Goal: Task Accomplishment & Management: Use online tool/utility

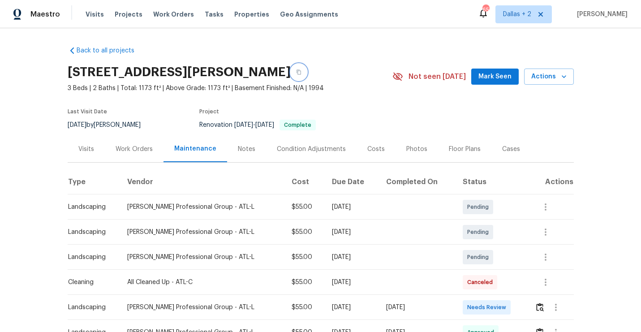
click at [296, 74] on icon "button" at bounding box center [298, 72] width 4 height 5
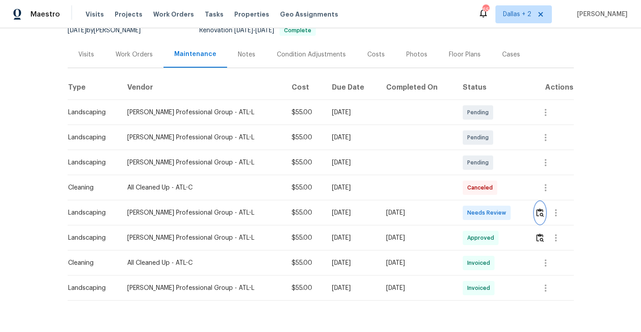
click at [537, 214] on img "button" at bounding box center [540, 212] width 8 height 9
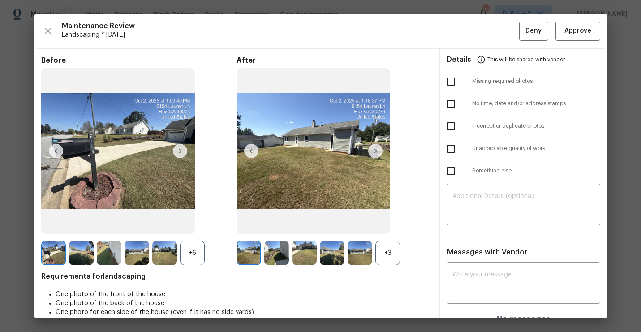
click at [380, 252] on div "+3" at bounding box center [387, 252] width 25 height 25
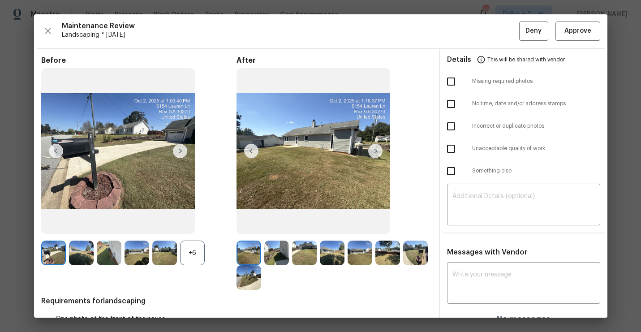
click at [193, 253] on div "+6" at bounding box center [192, 252] width 25 height 25
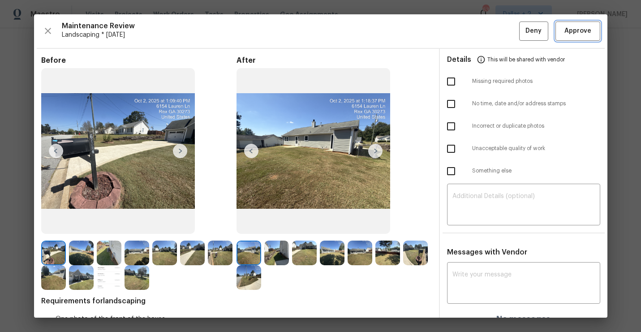
click at [576, 36] on span "Approve" at bounding box center [577, 31] width 27 height 11
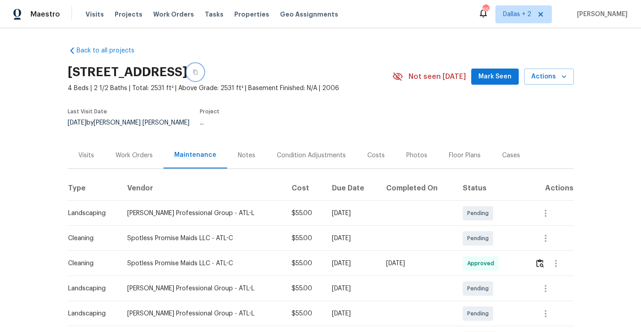
click at [198, 72] on icon "button" at bounding box center [194, 71] width 5 height 5
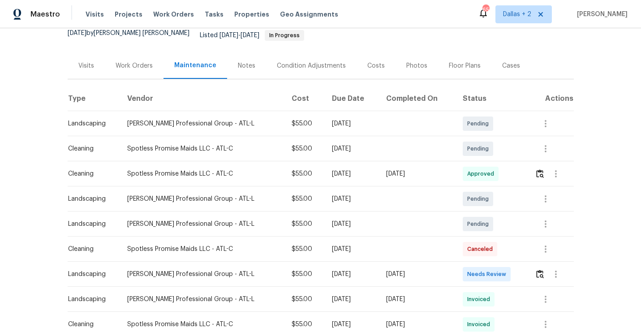
scroll to position [109, 0]
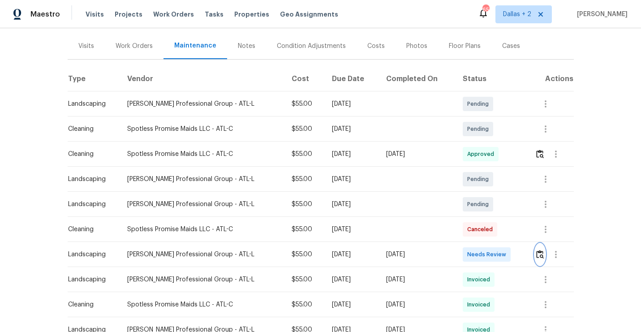
click at [543, 250] on img "button" at bounding box center [540, 254] width 8 height 9
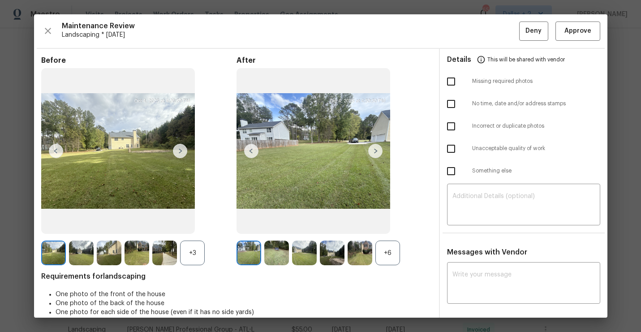
click at [390, 248] on div "+6" at bounding box center [387, 252] width 25 height 25
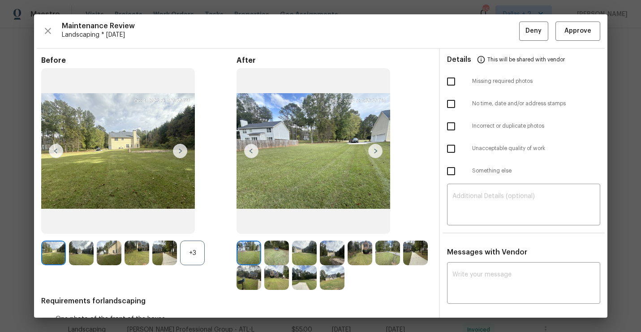
click at [183, 257] on div "+3" at bounding box center [192, 252] width 25 height 25
click at [180, 148] on img at bounding box center [180, 151] width 14 height 14
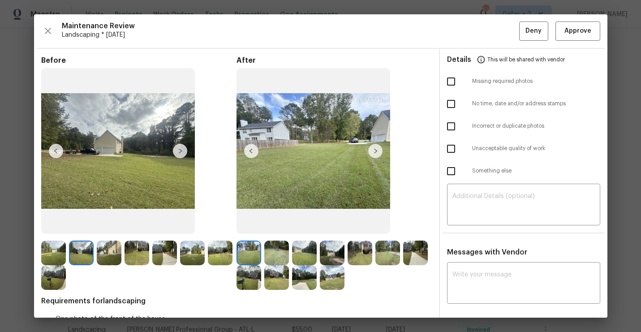
click at [287, 253] on img at bounding box center [276, 252] width 25 height 25
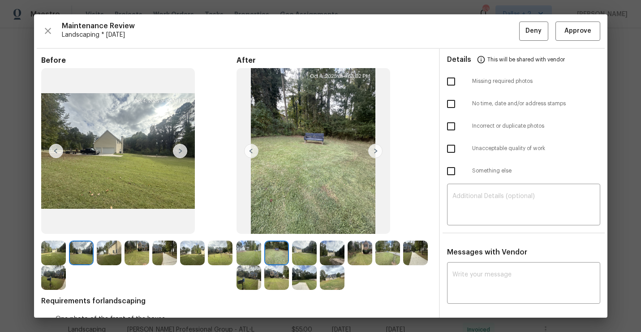
click at [248, 249] on img at bounding box center [248, 252] width 25 height 25
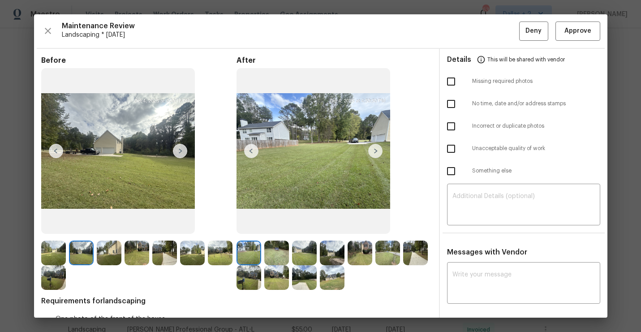
click at [378, 153] on img at bounding box center [375, 151] width 14 height 14
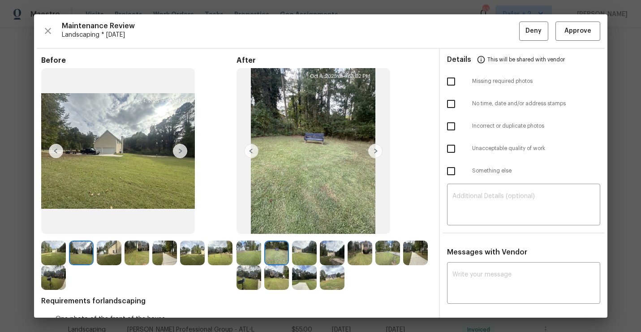
click at [378, 153] on img at bounding box center [375, 151] width 14 height 14
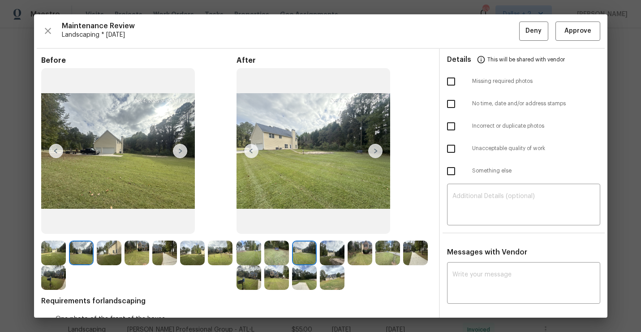
click at [378, 153] on img at bounding box center [375, 151] width 14 height 14
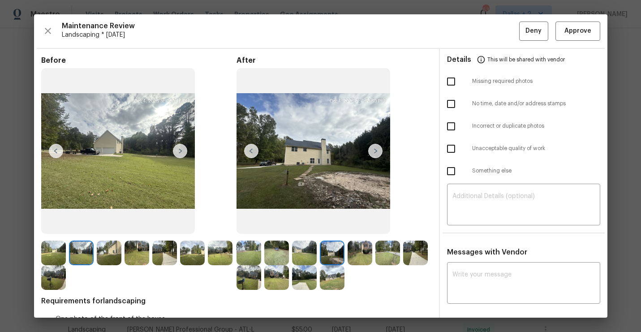
click at [378, 153] on img at bounding box center [375, 151] width 14 height 14
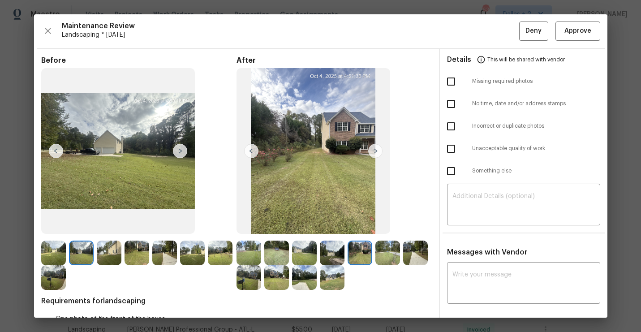
click at [378, 153] on img at bounding box center [375, 151] width 14 height 14
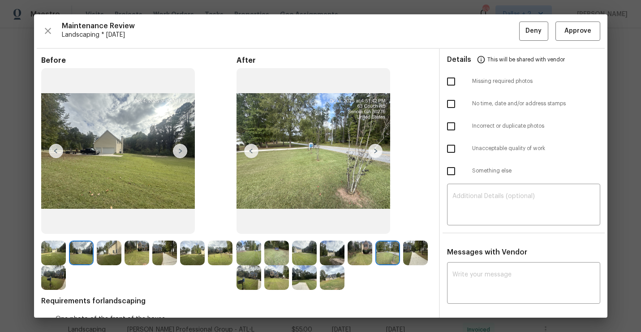
click at [378, 153] on img at bounding box center [375, 151] width 14 height 14
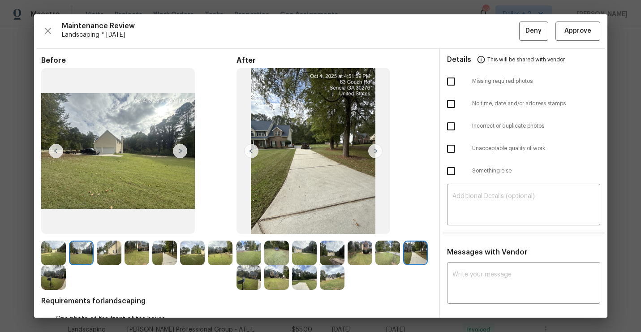
click at [378, 153] on img at bounding box center [375, 151] width 14 height 14
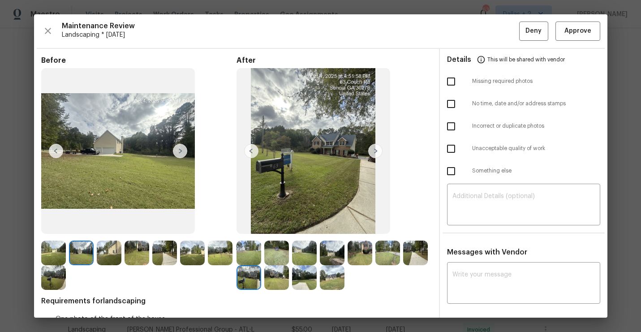
click at [378, 153] on img at bounding box center [375, 151] width 14 height 14
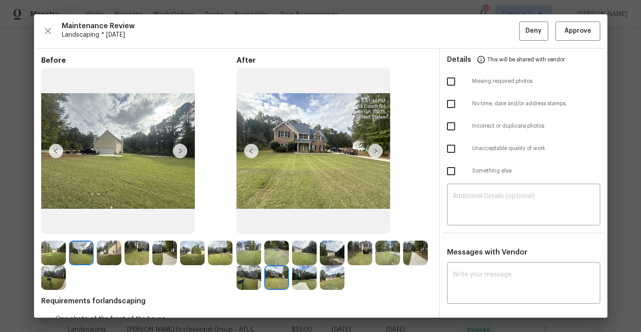
click at [378, 153] on img at bounding box center [375, 151] width 14 height 14
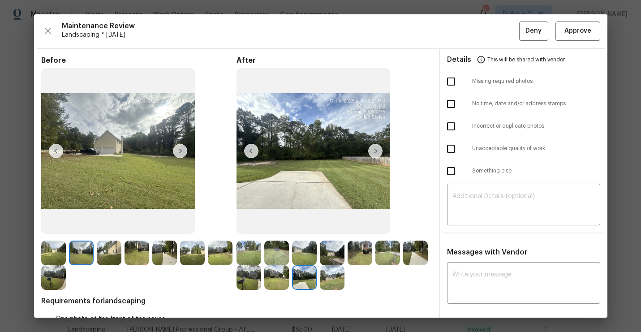
click at [237, 248] on img at bounding box center [248, 252] width 25 height 25
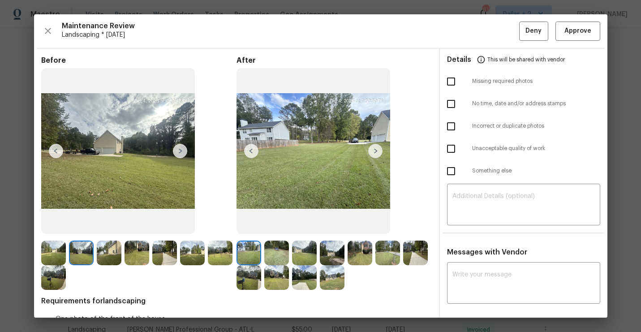
click at [377, 149] on img at bounding box center [375, 151] width 14 height 14
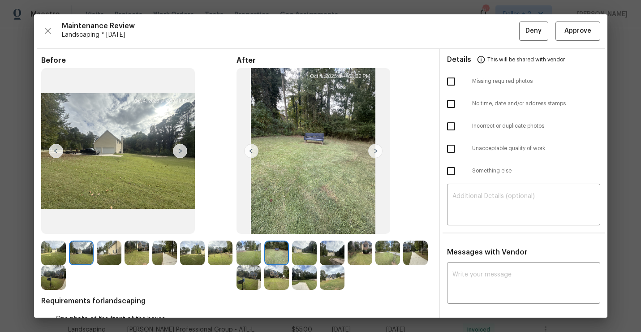
click at [377, 149] on img at bounding box center [375, 151] width 14 height 14
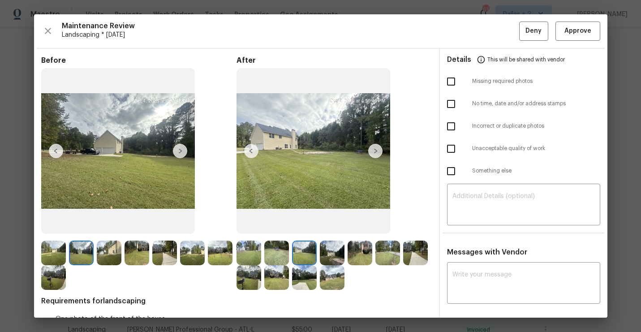
click at [377, 149] on img at bounding box center [375, 151] width 14 height 14
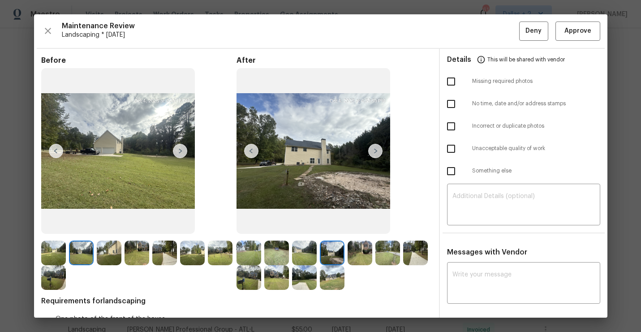
click at [377, 149] on img at bounding box center [375, 151] width 14 height 14
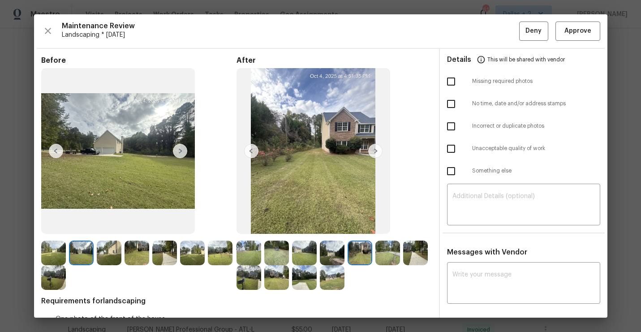
click at [377, 149] on img at bounding box center [375, 151] width 14 height 14
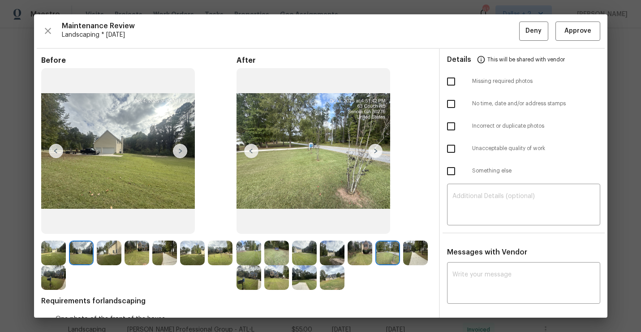
click at [377, 149] on img at bounding box center [375, 151] width 14 height 14
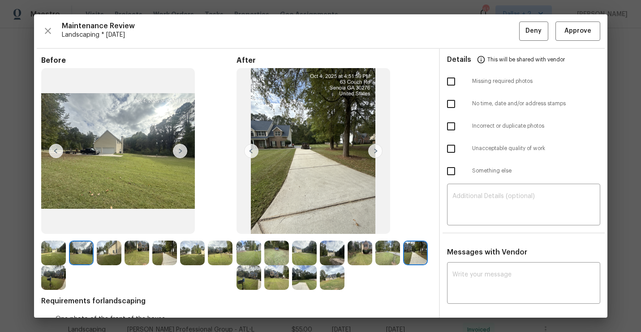
click at [377, 149] on img at bounding box center [375, 151] width 14 height 14
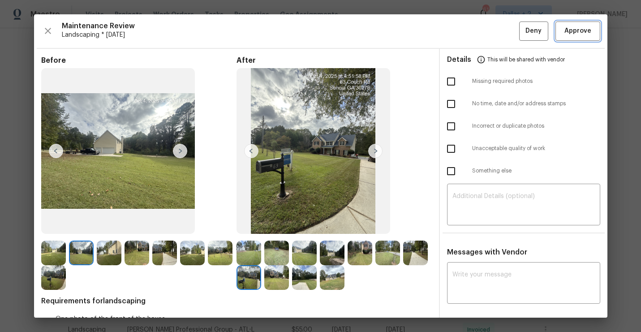
click at [588, 30] on span "Approve" at bounding box center [577, 31] width 27 height 11
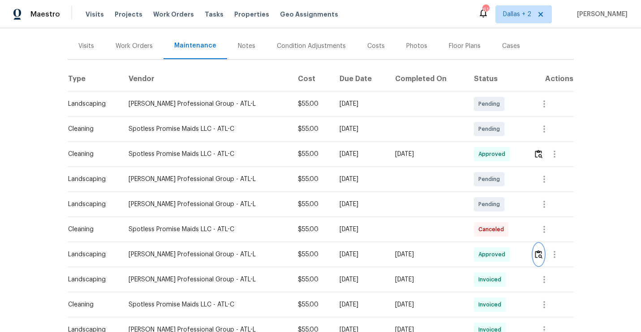
scroll to position [0, 0]
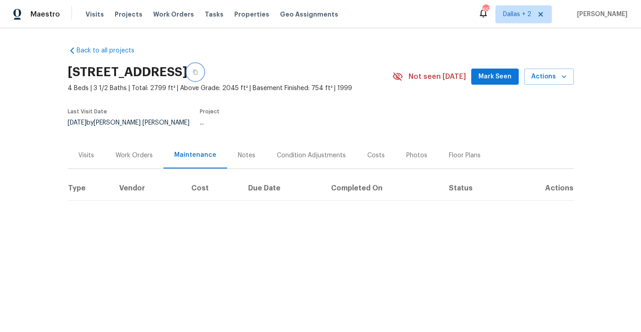
click at [203, 71] on button "button" at bounding box center [195, 72] width 16 height 16
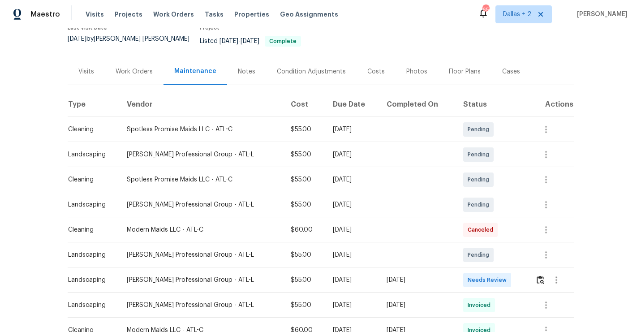
scroll to position [84, 0]
click at [541, 276] on img "button" at bounding box center [540, 279] width 8 height 9
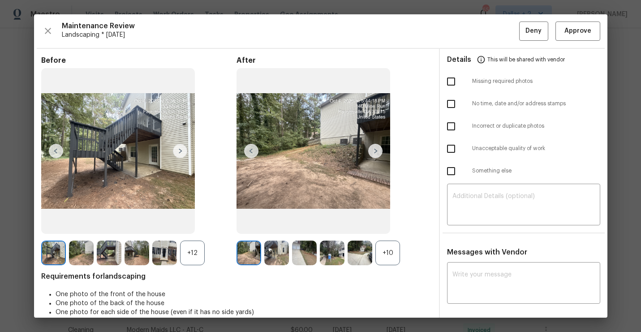
click at [383, 260] on div "+10" at bounding box center [387, 252] width 25 height 25
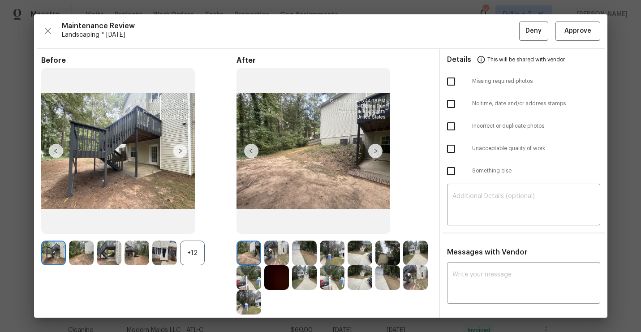
click at [197, 255] on div "+12" at bounding box center [192, 252] width 25 height 25
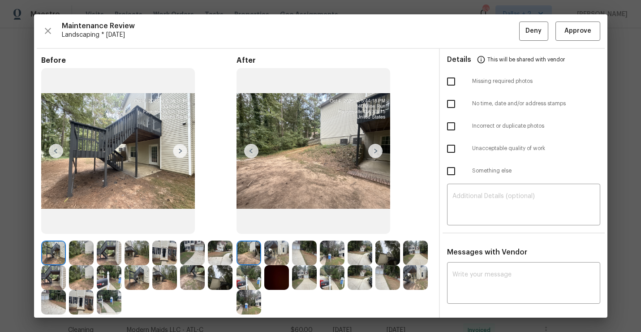
click at [377, 151] on img at bounding box center [375, 151] width 14 height 14
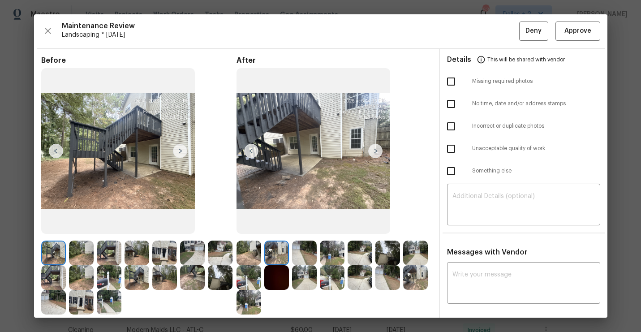
click at [324, 282] on img at bounding box center [332, 277] width 25 height 25
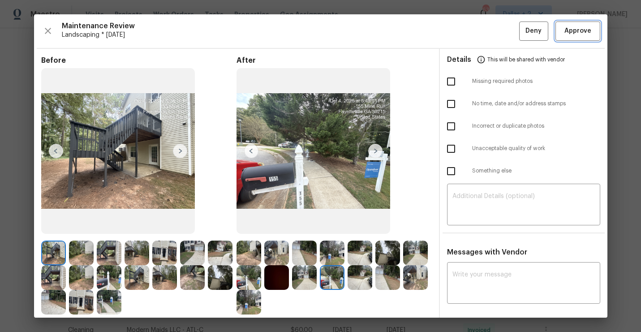
click at [585, 34] on span "Approve" at bounding box center [577, 31] width 27 height 11
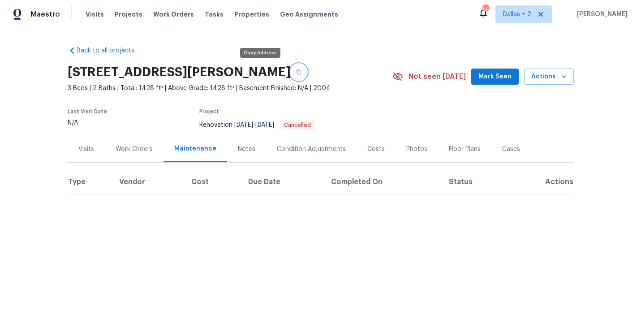
click at [291, 76] on button "button" at bounding box center [299, 72] width 16 height 16
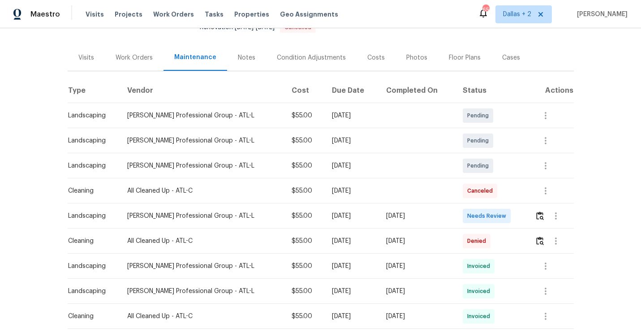
scroll to position [121, 0]
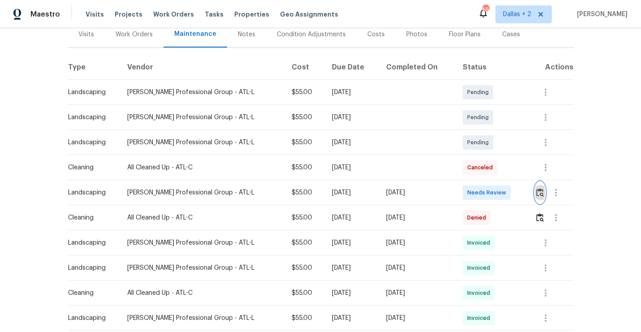
click at [542, 188] on img "button" at bounding box center [540, 192] width 8 height 9
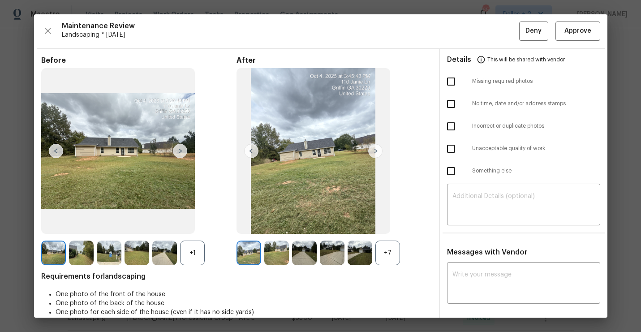
click at [403, 257] on div "+7" at bounding box center [333, 252] width 195 height 25
click at [390, 257] on div "+7" at bounding box center [387, 252] width 25 height 25
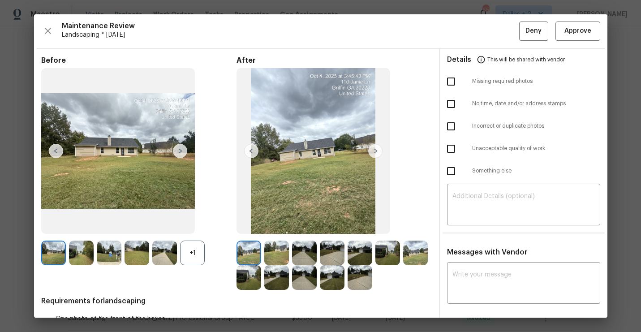
click at [197, 257] on div "+1" at bounding box center [192, 252] width 25 height 25
click at [86, 255] on img at bounding box center [81, 252] width 25 height 25
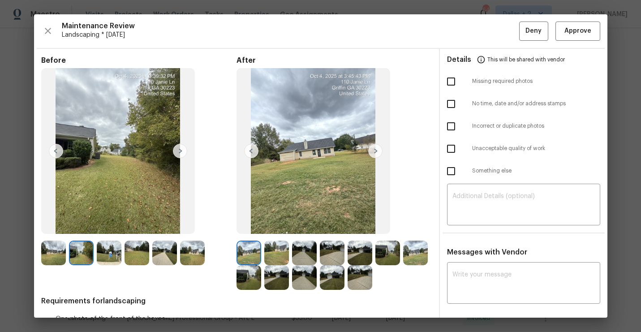
click at [279, 252] on img at bounding box center [276, 252] width 25 height 25
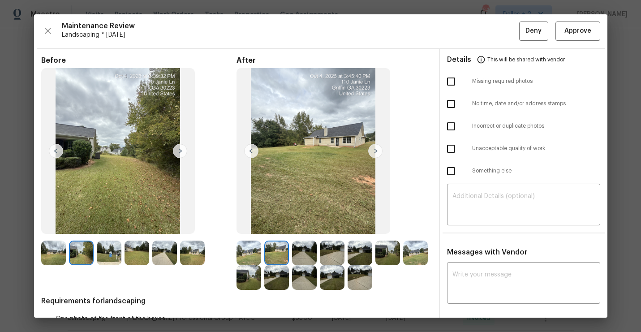
click at [361, 279] on img at bounding box center [359, 277] width 25 height 25
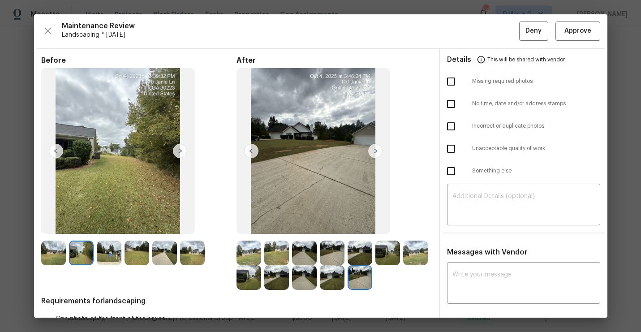
click at [80, 252] on img at bounding box center [81, 252] width 25 height 25
click at [111, 253] on img at bounding box center [109, 252] width 25 height 25
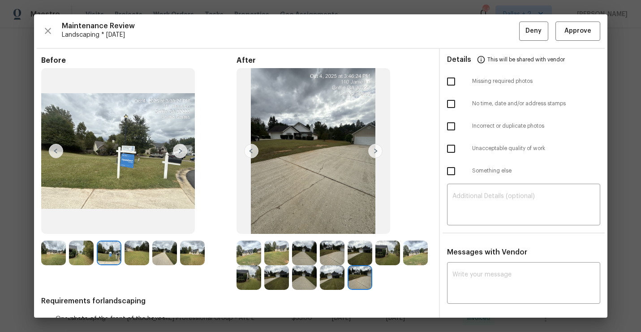
click at [134, 246] on img at bounding box center [136, 252] width 25 height 25
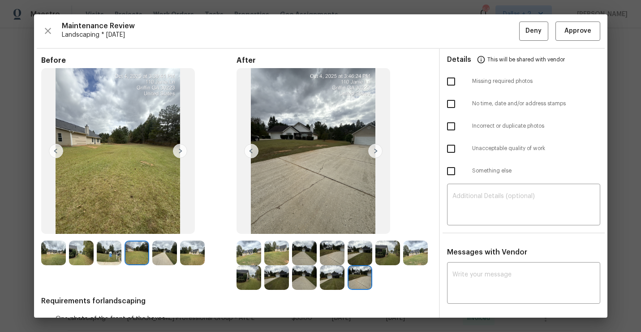
click at [159, 253] on img at bounding box center [164, 252] width 25 height 25
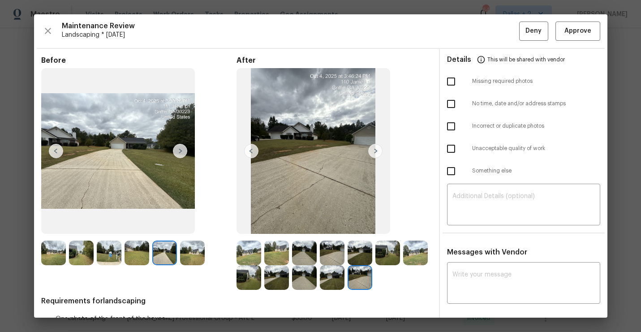
click at [184, 246] on img at bounding box center [192, 252] width 25 height 25
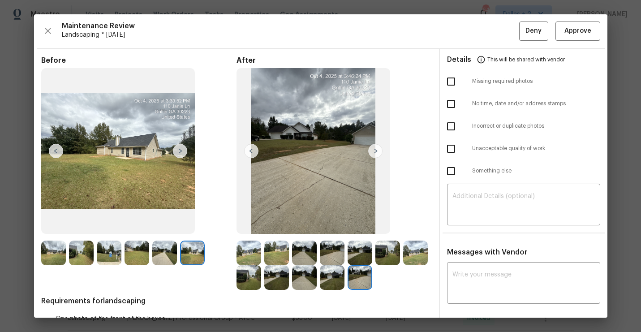
click at [339, 257] on img at bounding box center [332, 252] width 25 height 25
click at [298, 282] on img at bounding box center [304, 277] width 25 height 25
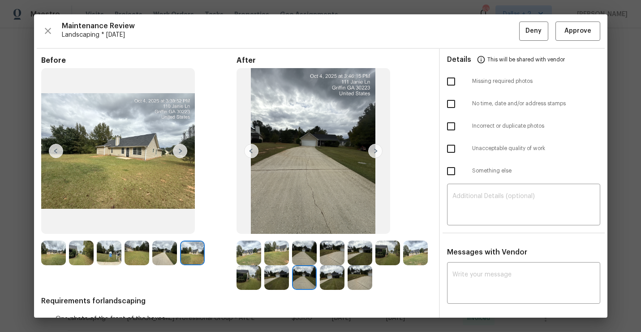
click at [54, 256] on img at bounding box center [53, 252] width 25 height 25
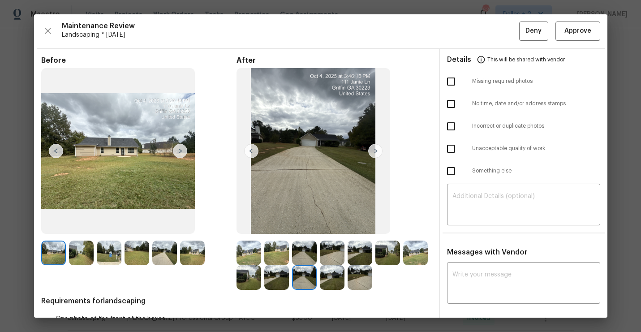
click at [92, 248] on img at bounding box center [81, 252] width 25 height 25
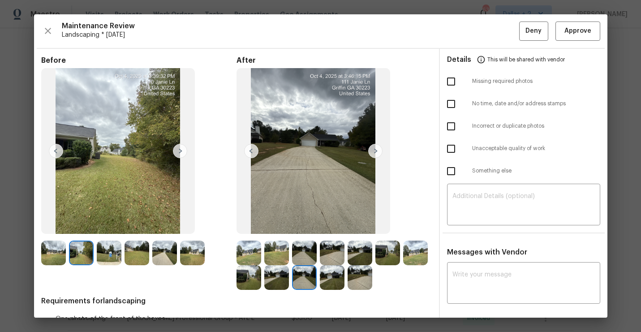
click at [103, 248] on img at bounding box center [109, 252] width 25 height 25
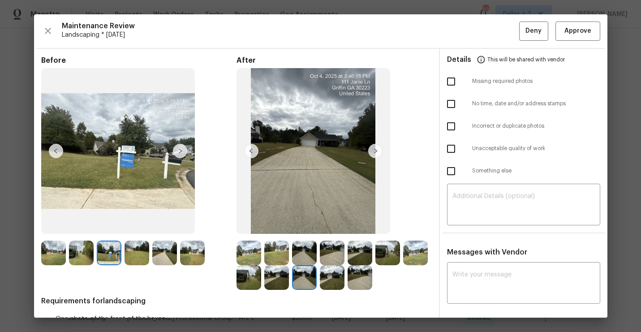
click at [133, 255] on img at bounding box center [136, 252] width 25 height 25
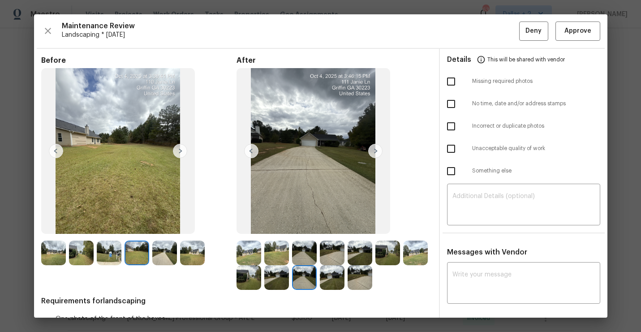
click at [168, 261] on img at bounding box center [164, 252] width 25 height 25
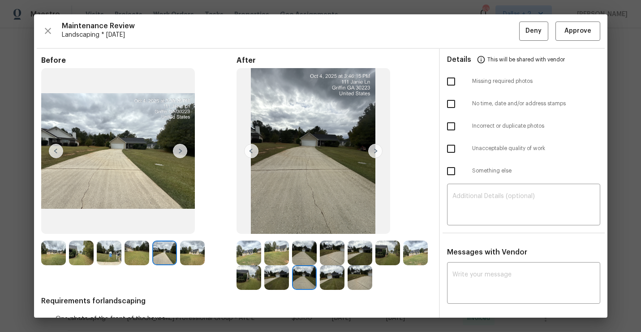
click at [247, 252] on img at bounding box center [248, 252] width 25 height 25
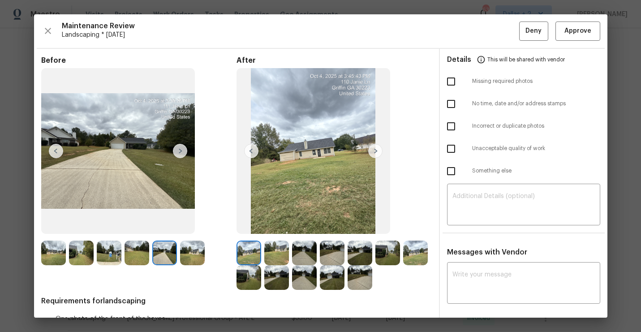
click at [372, 152] on img at bounding box center [375, 151] width 14 height 14
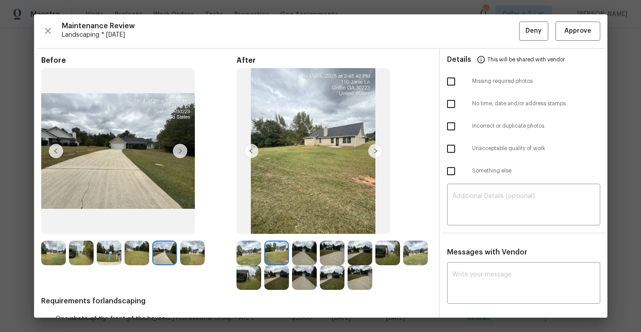
click at [372, 152] on img at bounding box center [375, 151] width 14 height 14
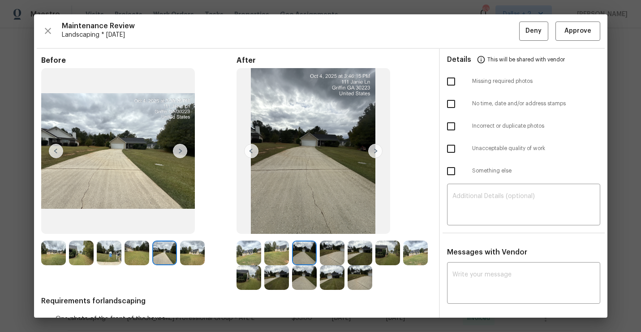
click at [372, 152] on img at bounding box center [375, 151] width 14 height 14
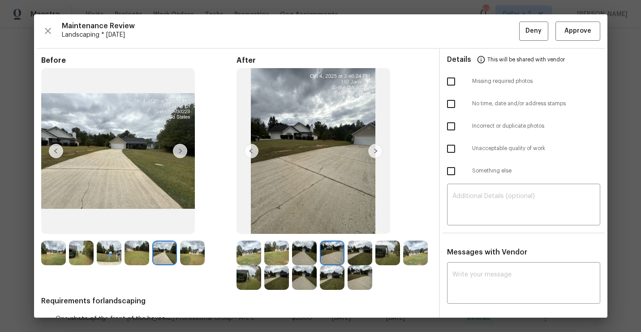
click at [372, 152] on img at bounding box center [375, 151] width 14 height 14
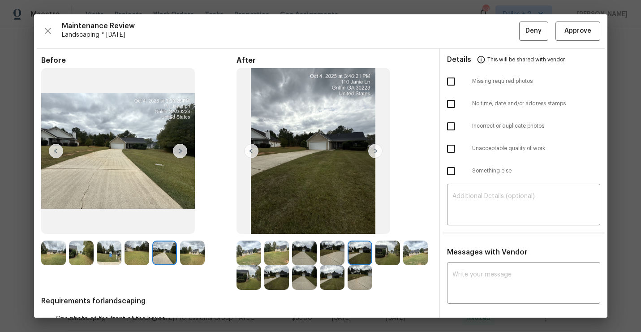
click at [372, 152] on img at bounding box center [375, 151] width 14 height 14
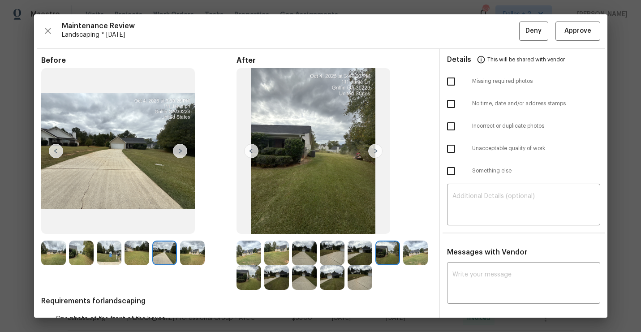
click at [372, 152] on img at bounding box center [375, 151] width 14 height 14
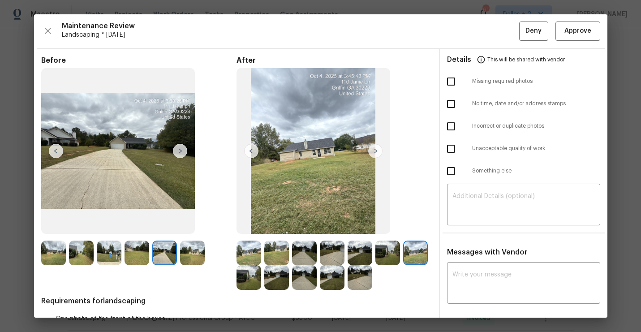
click at [246, 257] on img at bounding box center [248, 252] width 25 height 25
click at [42, 248] on img at bounding box center [53, 252] width 25 height 25
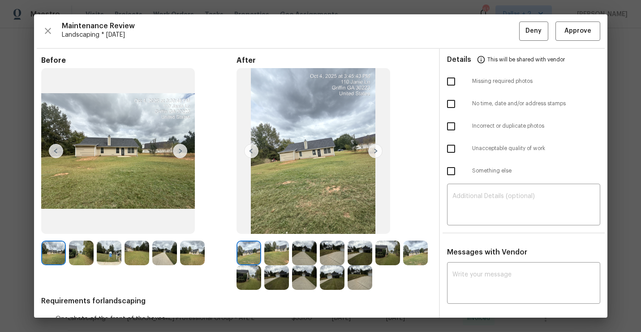
click at [75, 252] on img at bounding box center [81, 252] width 25 height 25
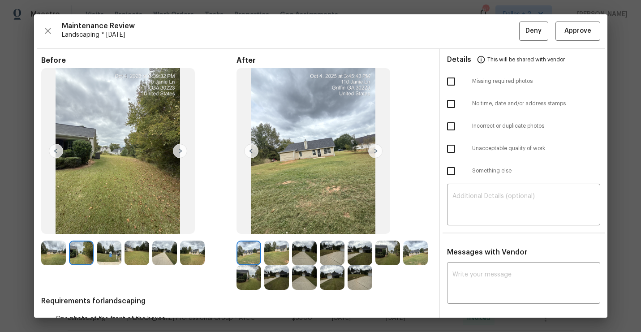
click at [107, 255] on img at bounding box center [109, 252] width 25 height 25
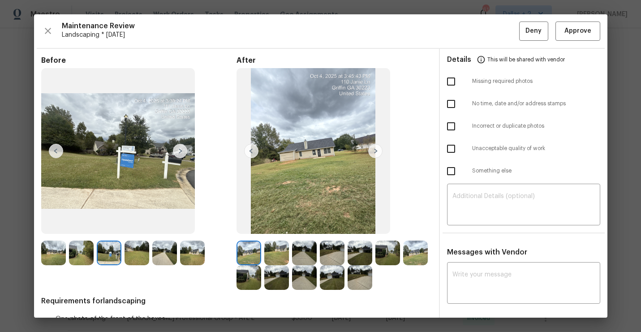
click at [141, 259] on img at bounding box center [136, 252] width 25 height 25
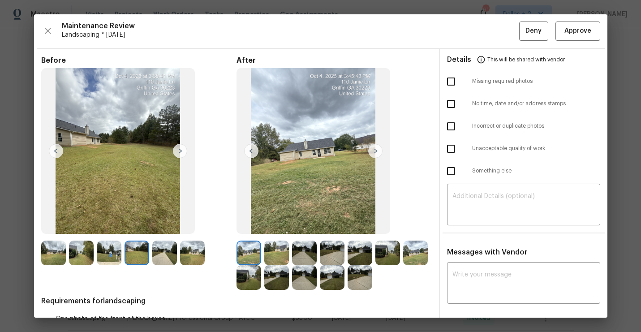
click at [165, 254] on img at bounding box center [164, 252] width 25 height 25
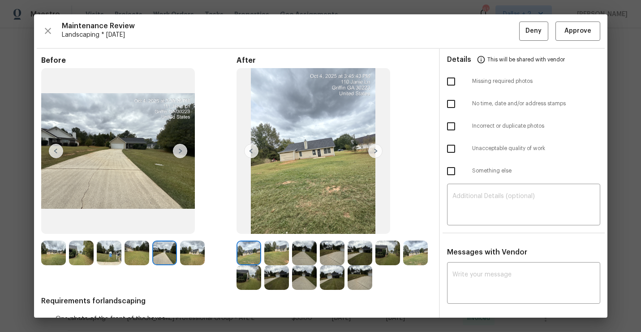
click at [197, 247] on img at bounding box center [192, 252] width 25 height 25
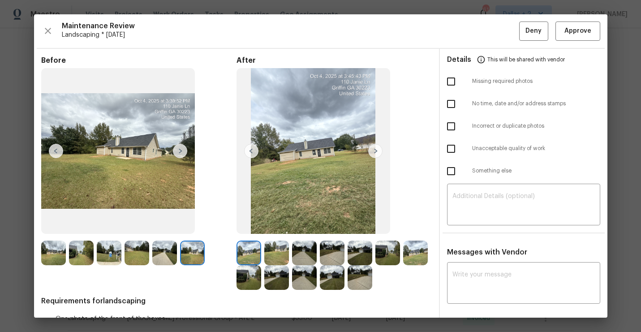
click at [277, 249] on img at bounding box center [276, 252] width 25 height 25
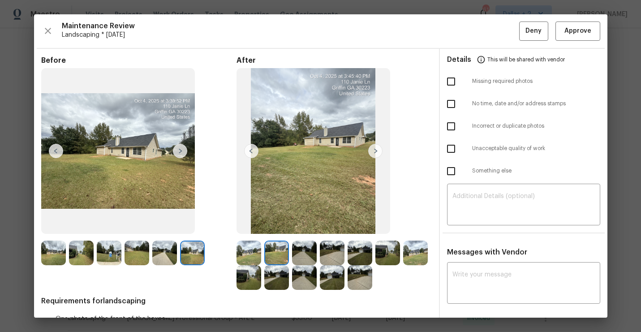
click at [253, 246] on img at bounding box center [248, 252] width 25 height 25
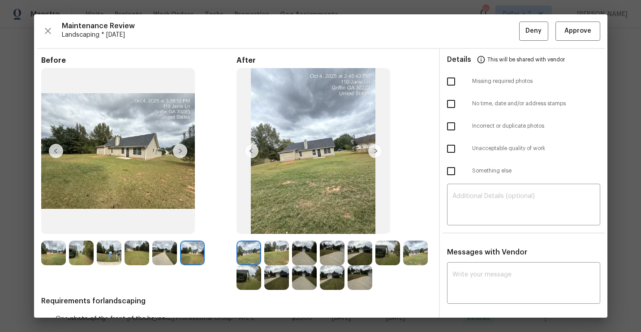
click at [374, 157] on img at bounding box center [375, 151] width 14 height 14
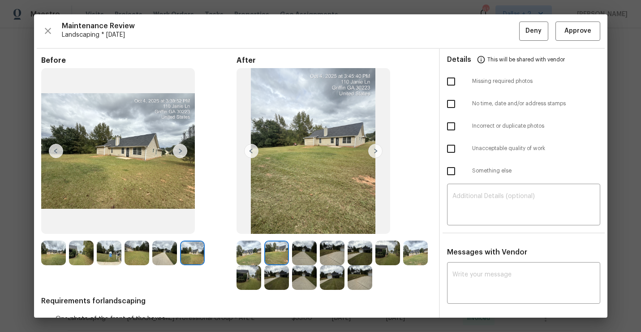
click at [374, 155] on img at bounding box center [375, 151] width 14 height 14
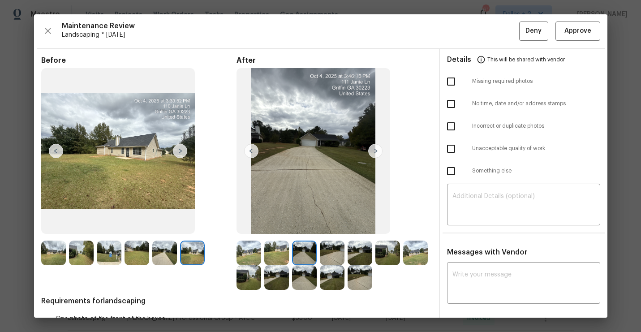
click at [374, 155] on img at bounding box center [375, 151] width 14 height 14
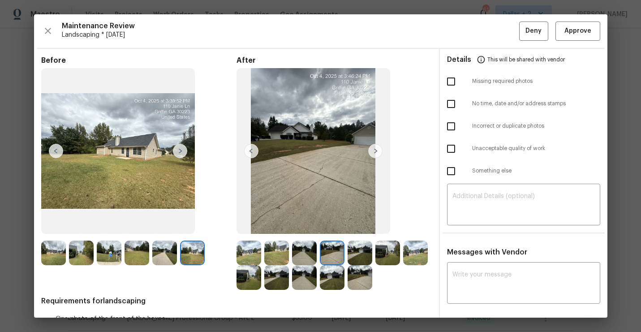
click at [374, 155] on img at bounding box center [375, 151] width 14 height 14
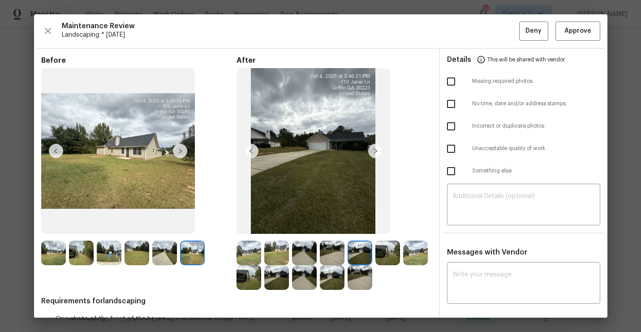
click at [374, 155] on img at bounding box center [375, 151] width 14 height 14
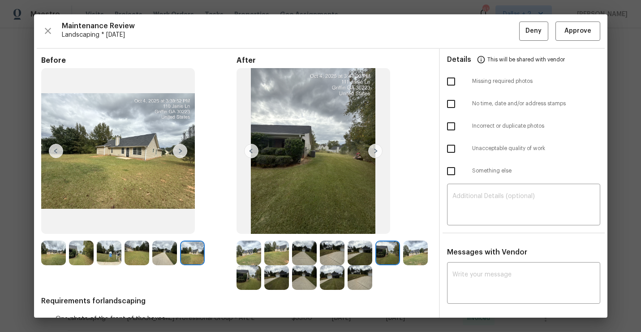
click at [374, 152] on img at bounding box center [375, 151] width 14 height 14
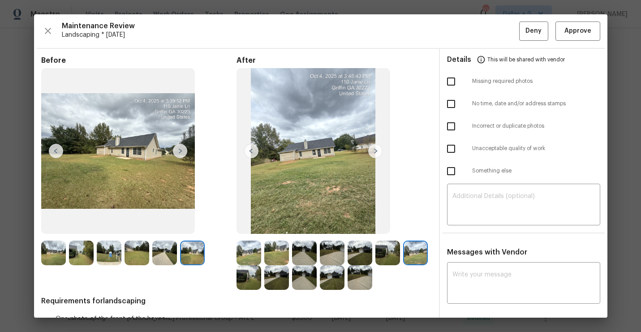
click at [250, 275] on img at bounding box center [248, 277] width 25 height 25
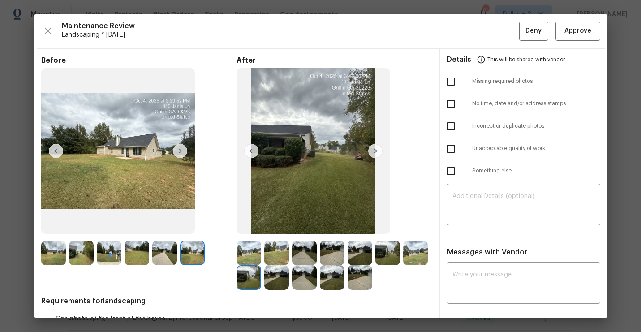
click at [376, 149] on img at bounding box center [375, 151] width 14 height 14
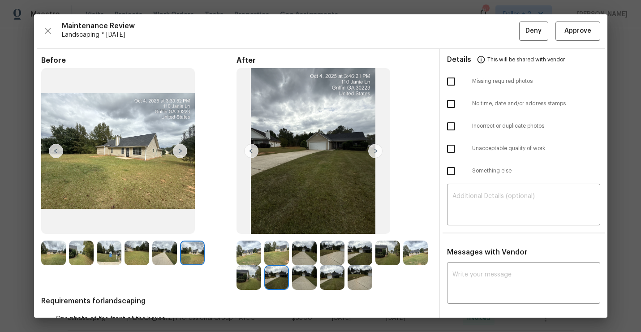
click at [305, 267] on img at bounding box center [304, 277] width 25 height 25
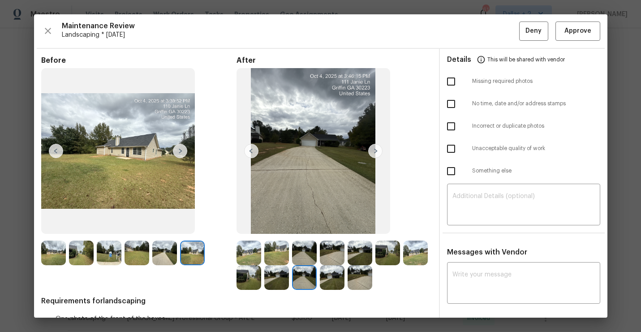
click at [329, 276] on img at bounding box center [332, 277] width 25 height 25
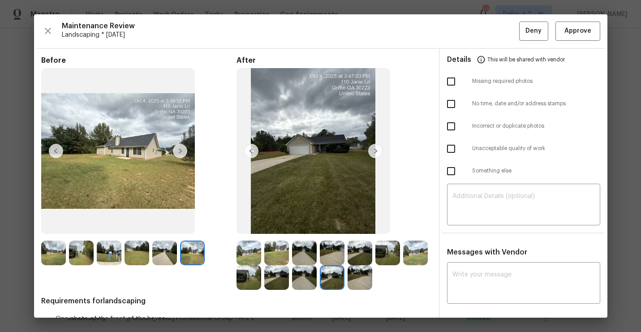
click at [367, 285] on img at bounding box center [359, 277] width 25 height 25
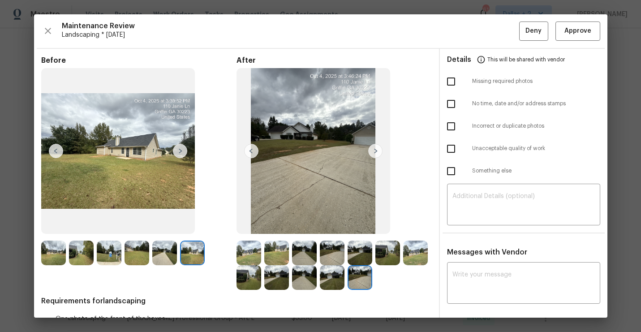
click at [250, 250] on img at bounding box center [248, 252] width 25 height 25
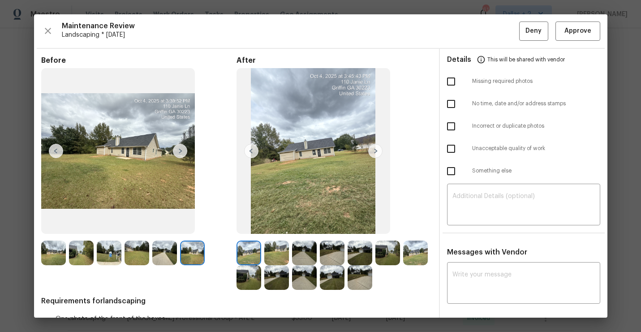
click at [376, 153] on img at bounding box center [375, 151] width 14 height 14
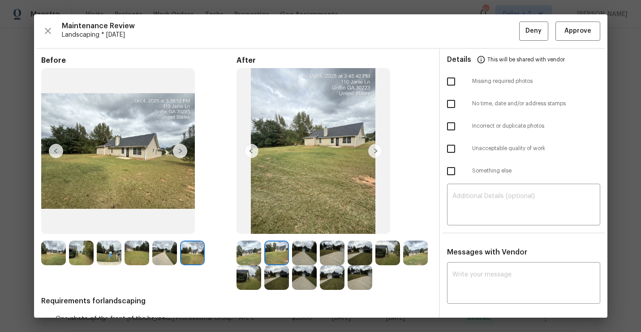
click at [376, 153] on img at bounding box center [375, 151] width 14 height 14
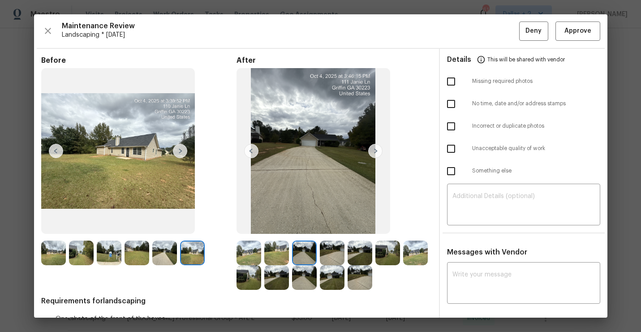
click at [376, 153] on img at bounding box center [375, 151] width 14 height 14
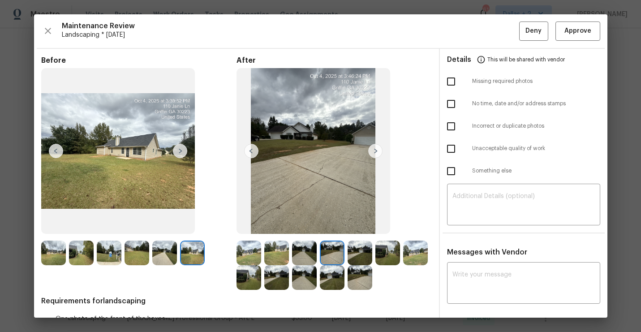
click at [376, 153] on img at bounding box center [375, 151] width 14 height 14
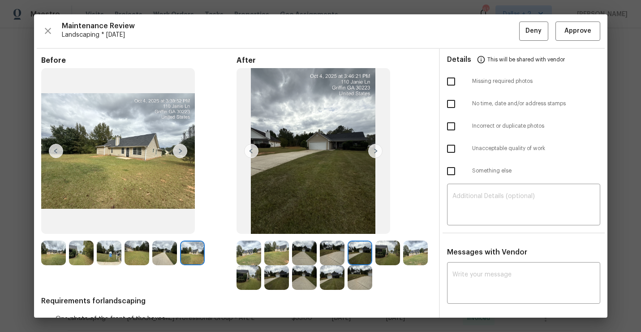
click at [376, 153] on img at bounding box center [375, 151] width 14 height 14
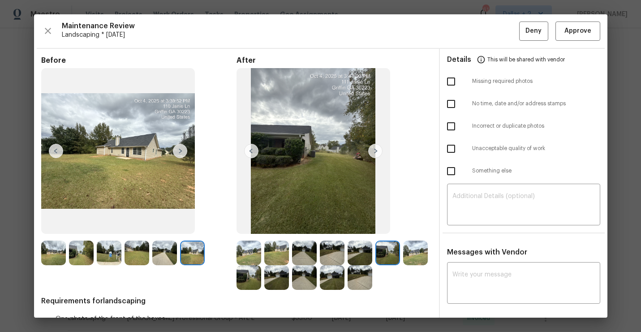
click at [376, 153] on img at bounding box center [375, 151] width 14 height 14
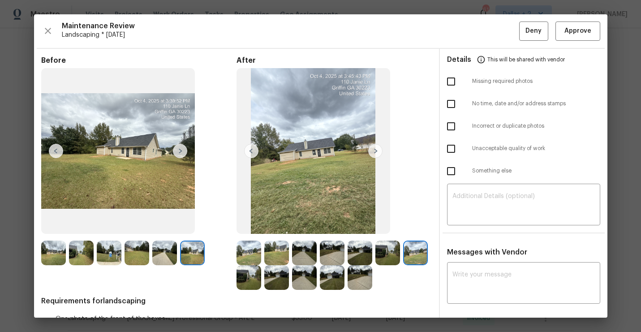
click at [376, 153] on img at bounding box center [375, 151] width 14 height 14
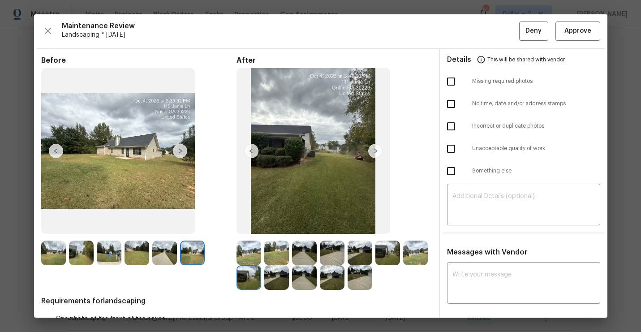
click at [376, 153] on img at bounding box center [375, 151] width 14 height 14
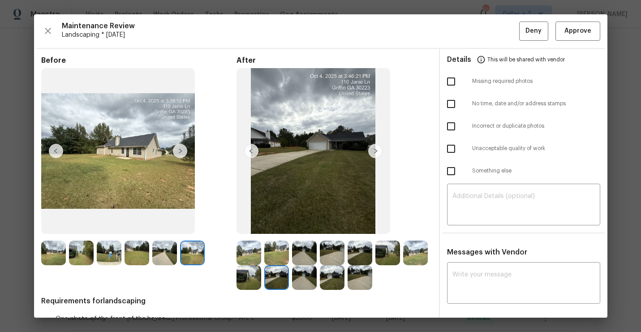
click at [302, 282] on img at bounding box center [304, 277] width 25 height 25
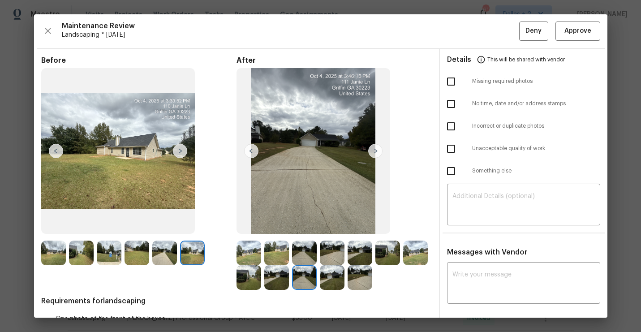
click at [337, 274] on img at bounding box center [332, 277] width 25 height 25
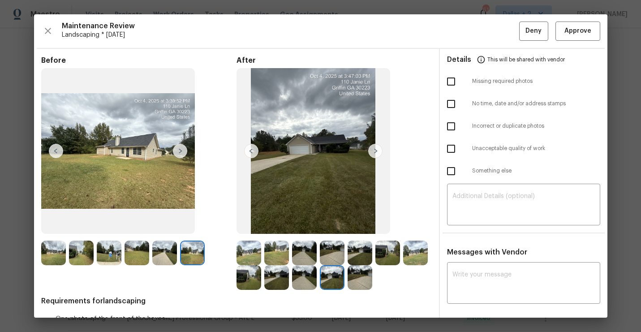
click at [353, 277] on img at bounding box center [359, 277] width 25 height 25
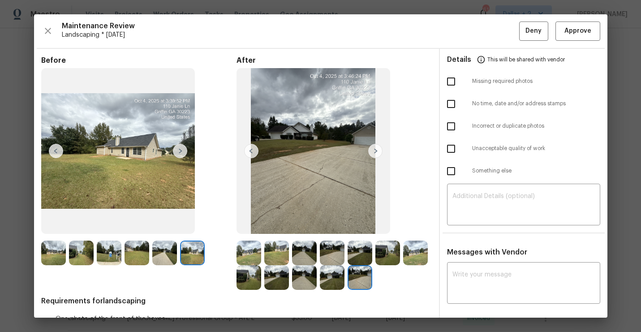
click at [257, 256] on img at bounding box center [248, 252] width 25 height 25
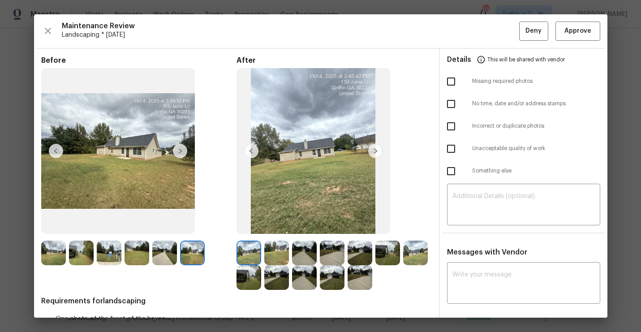
click at [370, 150] on img at bounding box center [375, 151] width 14 height 14
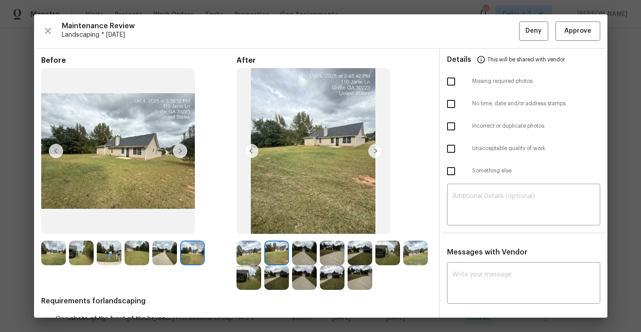
click at [372, 151] on img at bounding box center [375, 151] width 14 height 14
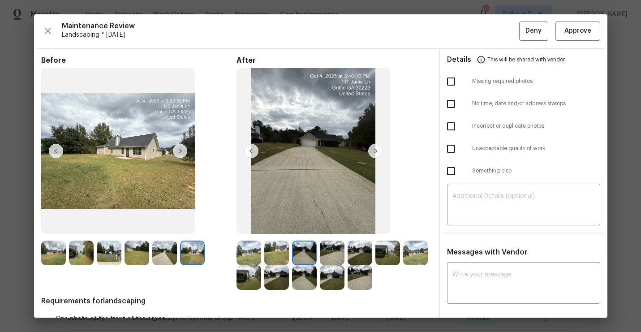
click at [372, 151] on img at bounding box center [375, 151] width 14 height 14
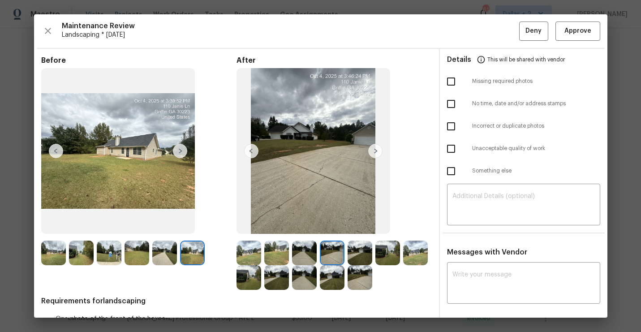
click at [372, 151] on img at bounding box center [375, 151] width 14 height 14
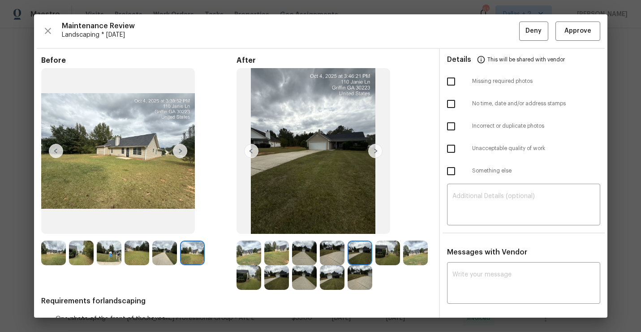
click at [372, 151] on img at bounding box center [375, 151] width 14 height 14
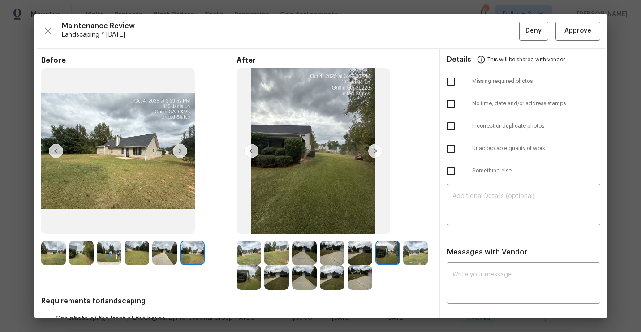
click at [372, 151] on img at bounding box center [375, 151] width 14 height 14
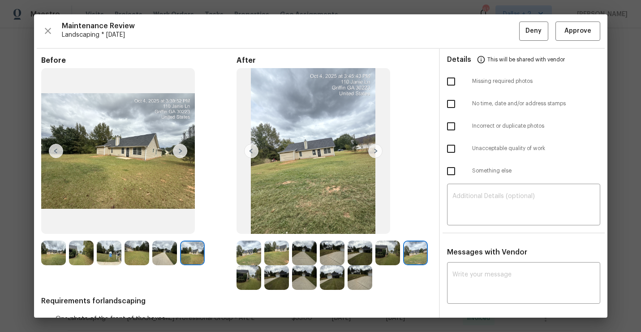
click at [372, 151] on img at bounding box center [375, 151] width 14 height 14
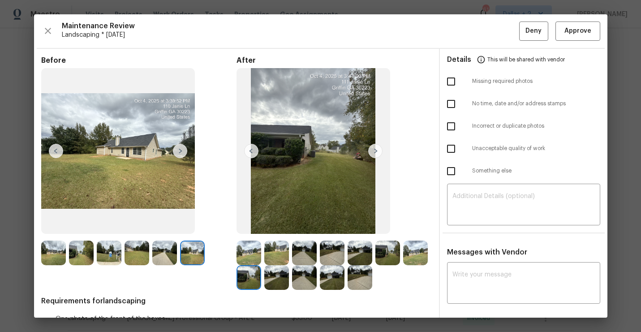
click at [372, 151] on img at bounding box center [375, 151] width 14 height 14
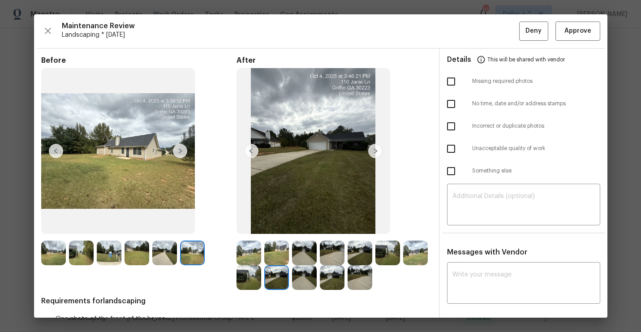
click at [372, 151] on img at bounding box center [375, 151] width 14 height 14
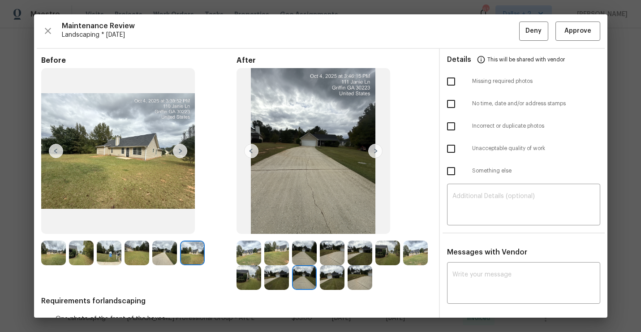
click at [116, 249] on img at bounding box center [109, 252] width 25 height 25
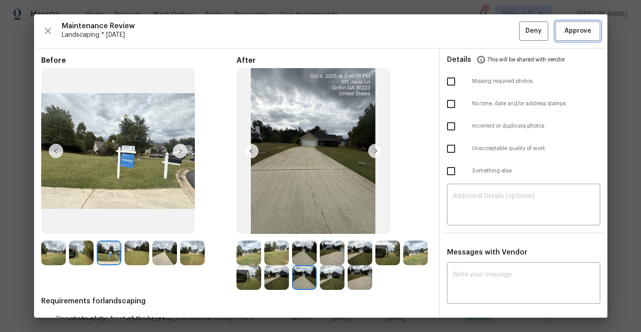
click at [578, 37] on button "Approve" at bounding box center [577, 30] width 45 height 19
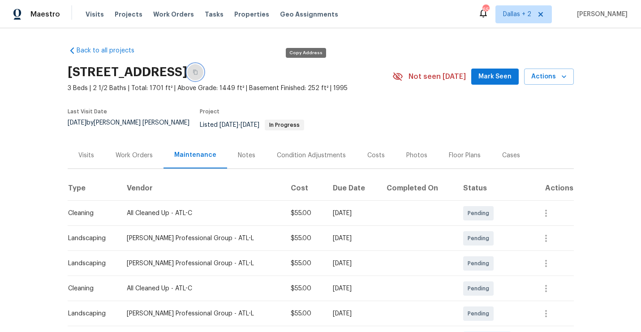
click at [198, 73] on icon "button" at bounding box center [194, 71] width 5 height 5
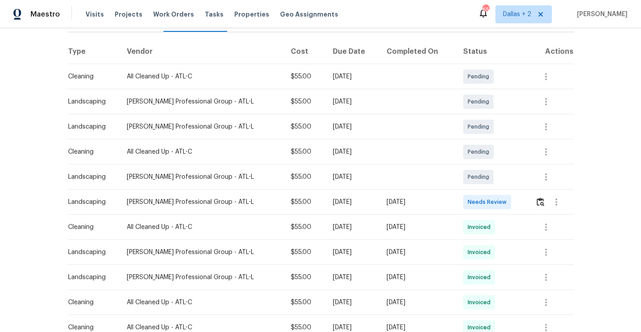
scroll to position [144, 0]
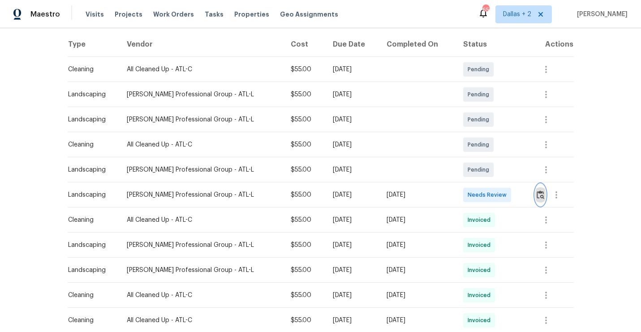
click at [542, 192] on button "button" at bounding box center [540, 194] width 10 height 21
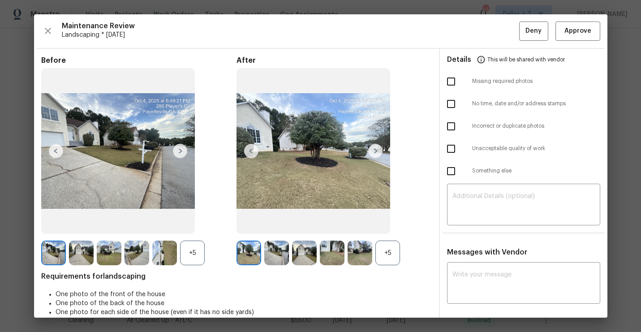
click at [387, 242] on div "+5" at bounding box center [387, 252] width 25 height 25
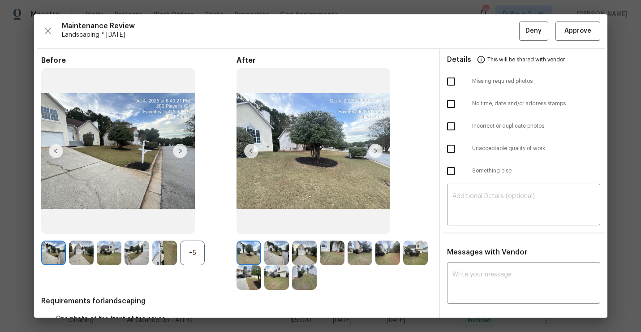
click at [188, 236] on div "Before +5" at bounding box center [138, 173] width 195 height 234
click at [191, 250] on div "+5" at bounding box center [192, 252] width 25 height 25
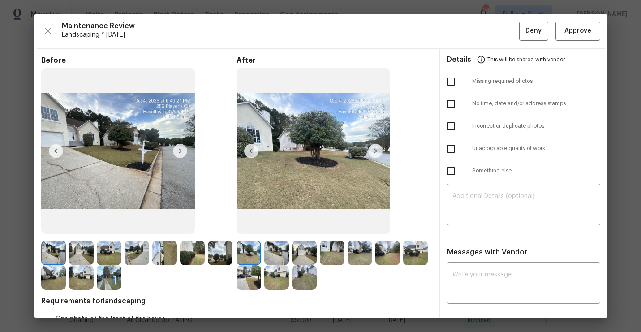
click at [56, 252] on img at bounding box center [53, 252] width 25 height 25
click at [183, 153] on img at bounding box center [180, 151] width 14 height 14
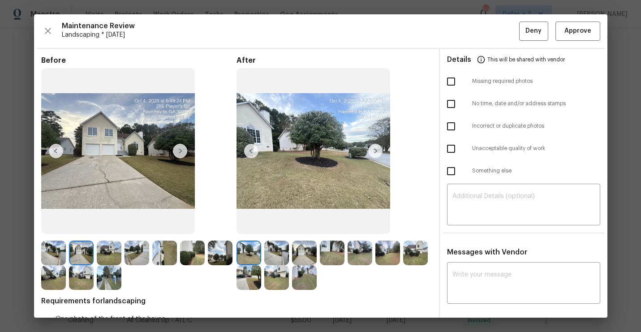
click at [183, 153] on img at bounding box center [180, 151] width 14 height 14
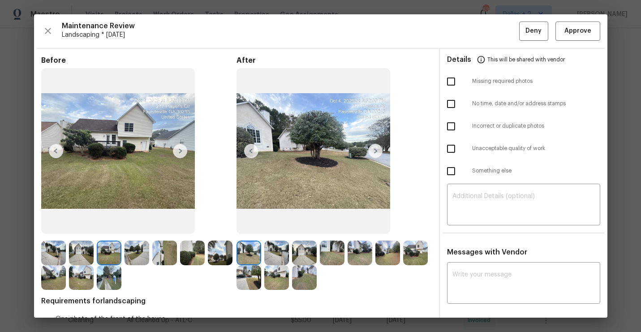
click at [269, 251] on img at bounding box center [276, 252] width 25 height 25
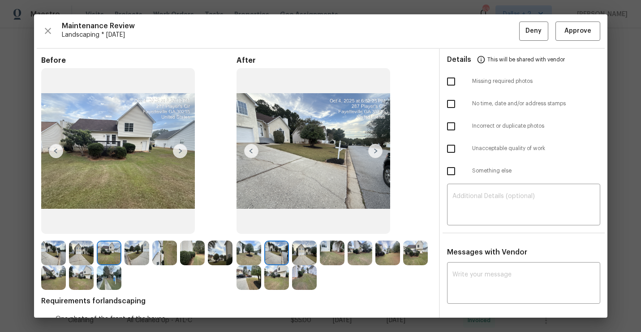
click at [373, 143] on img at bounding box center [313, 151] width 154 height 166
click at [373, 153] on img at bounding box center [375, 151] width 14 height 14
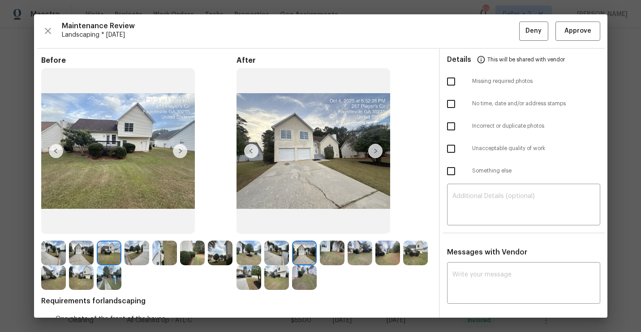
click at [332, 259] on img at bounding box center [332, 252] width 25 height 25
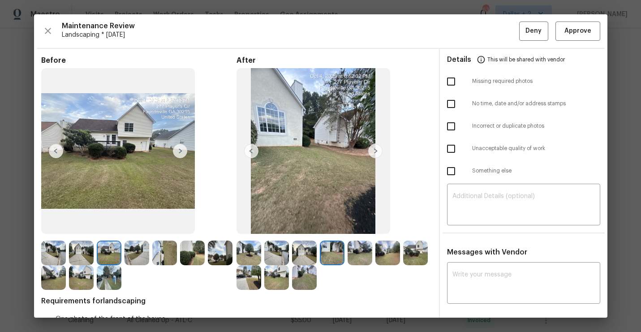
click at [153, 253] on img at bounding box center [164, 252] width 25 height 25
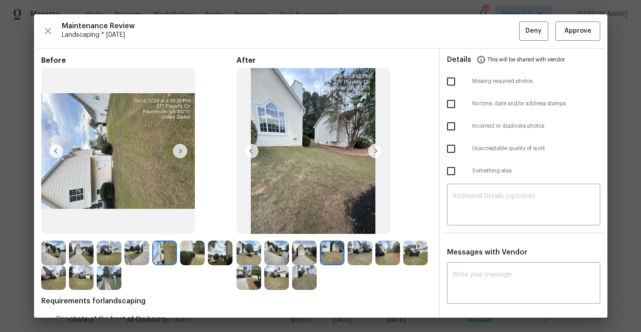
click at [253, 252] on img at bounding box center [248, 252] width 25 height 25
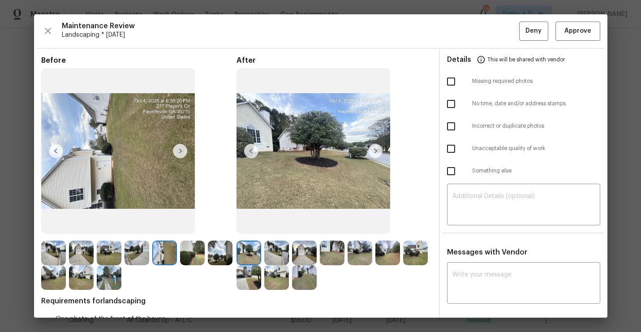
click at [373, 152] on img at bounding box center [375, 151] width 14 height 14
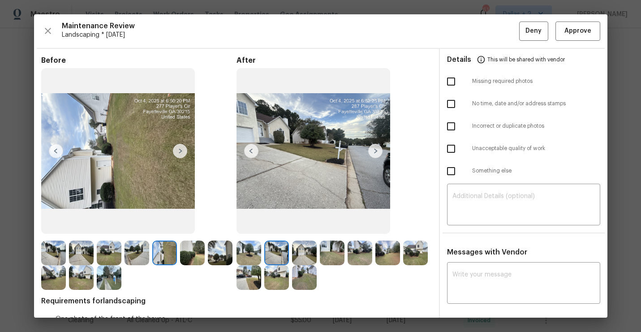
click at [373, 152] on img at bounding box center [375, 151] width 14 height 14
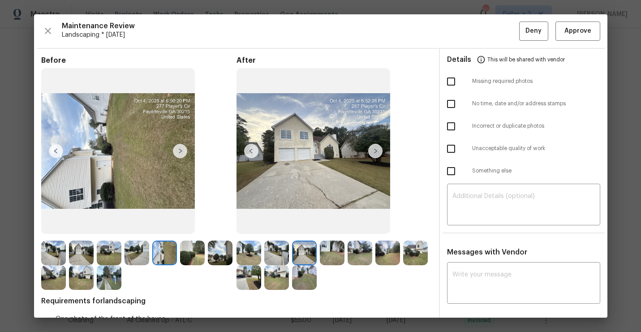
click at [373, 152] on img at bounding box center [375, 151] width 14 height 14
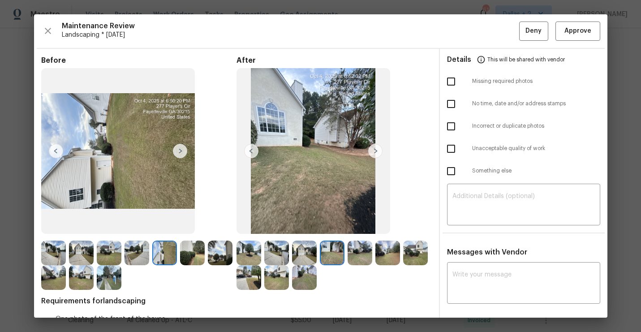
click at [373, 152] on img at bounding box center [375, 151] width 14 height 14
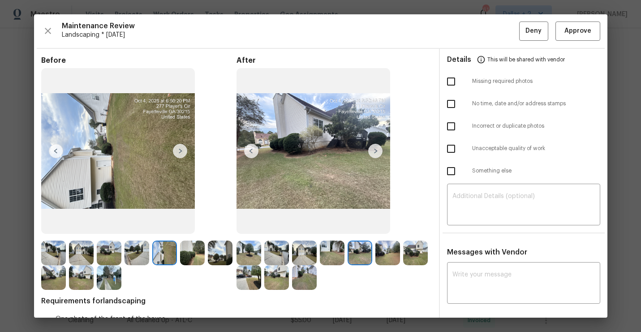
click at [373, 152] on img at bounding box center [375, 151] width 14 height 14
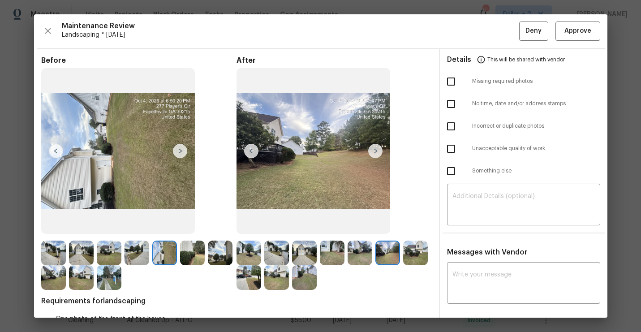
click at [376, 150] on img at bounding box center [375, 151] width 14 height 14
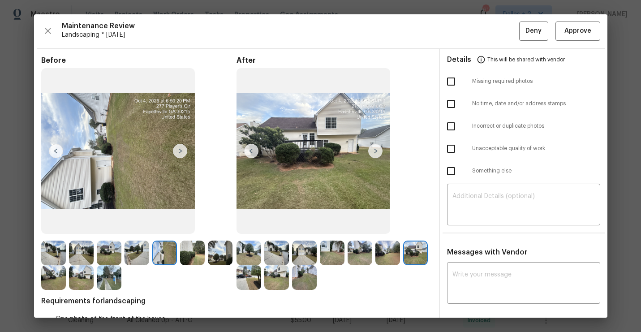
click at [376, 150] on img at bounding box center [375, 151] width 14 height 14
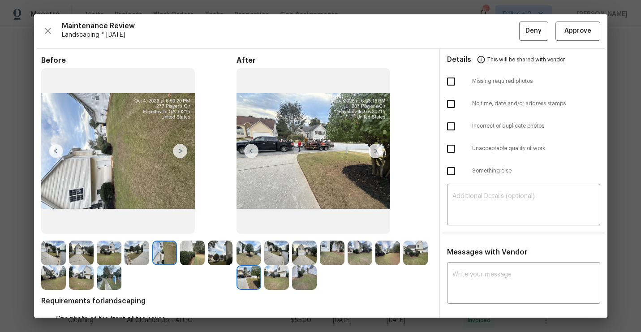
click at [379, 154] on img at bounding box center [375, 151] width 14 height 14
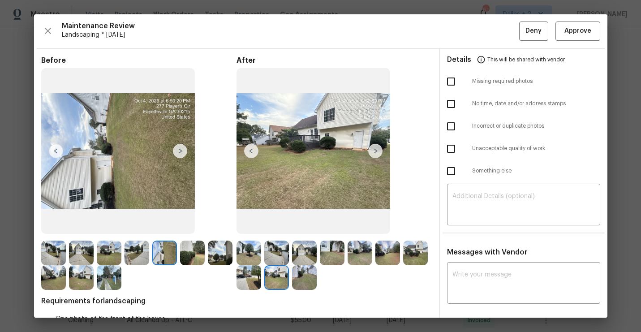
click at [379, 154] on img at bounding box center [375, 151] width 14 height 14
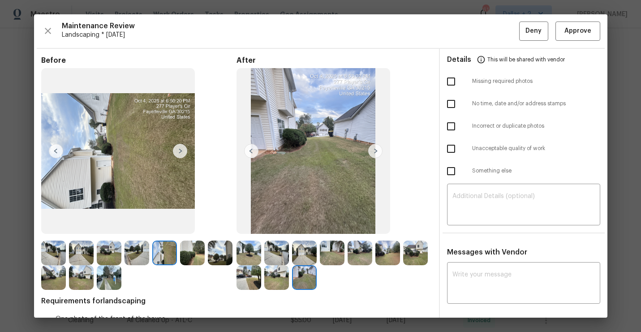
click at [259, 254] on img at bounding box center [248, 252] width 25 height 25
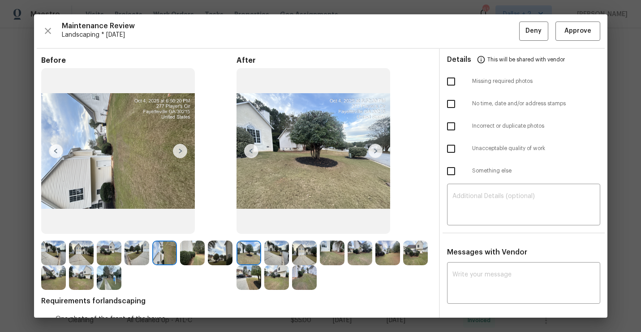
click at [373, 152] on img at bounding box center [375, 151] width 14 height 14
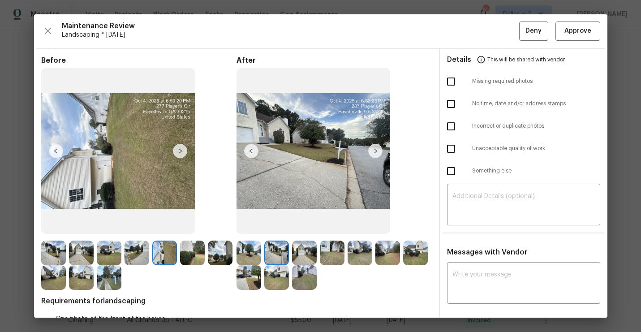
click at [373, 152] on img at bounding box center [375, 151] width 14 height 14
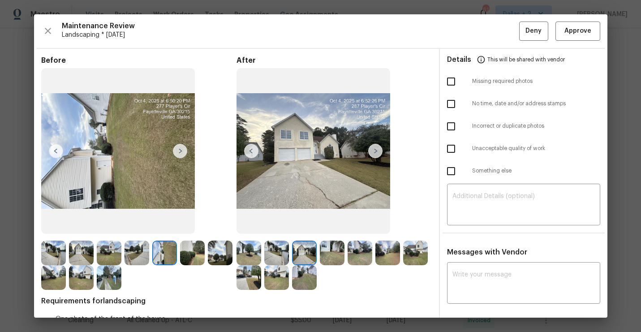
click at [251, 157] on img at bounding box center [251, 151] width 14 height 14
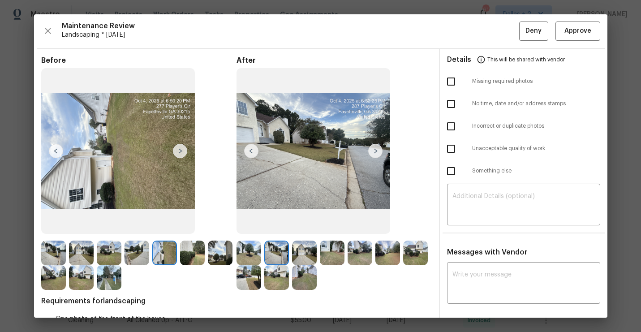
click at [246, 244] on img at bounding box center [248, 252] width 25 height 25
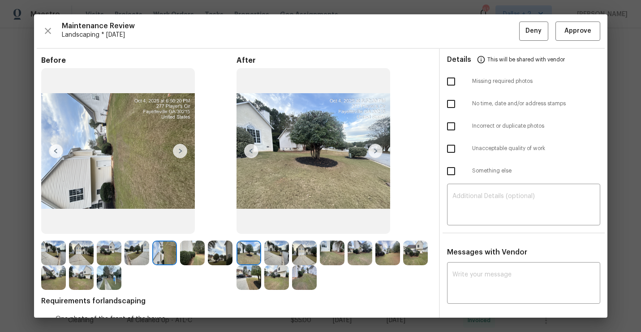
click at [377, 152] on img at bounding box center [375, 151] width 14 height 14
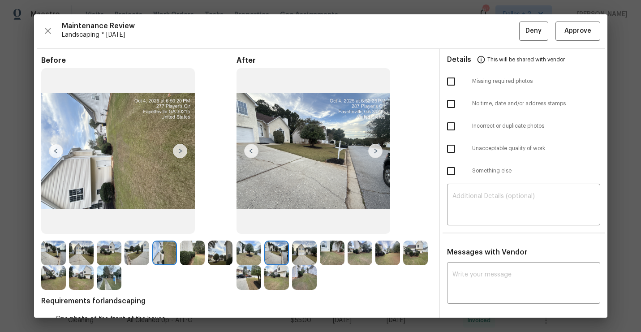
click at [377, 152] on img at bounding box center [375, 151] width 14 height 14
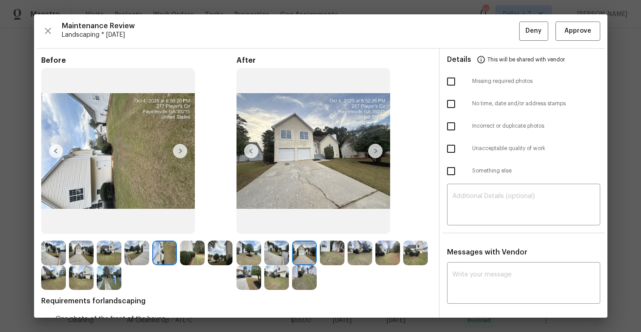
click at [377, 152] on img at bounding box center [375, 151] width 14 height 14
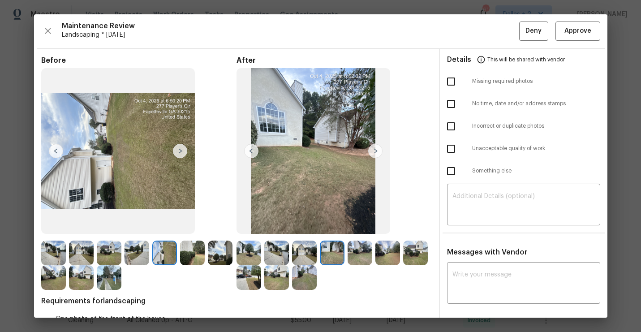
click at [377, 152] on img at bounding box center [375, 151] width 14 height 14
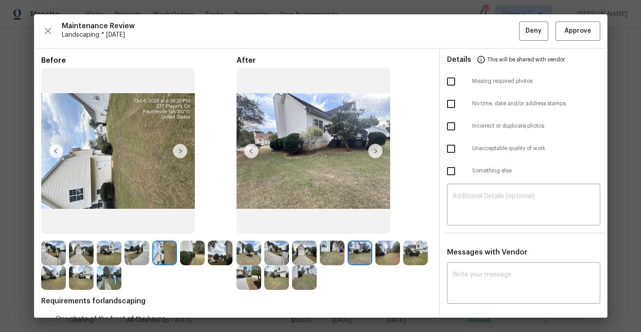
click at [377, 152] on img at bounding box center [375, 151] width 14 height 14
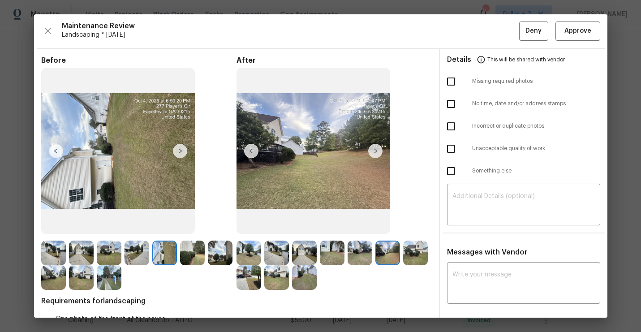
click at [377, 152] on img at bounding box center [375, 151] width 14 height 14
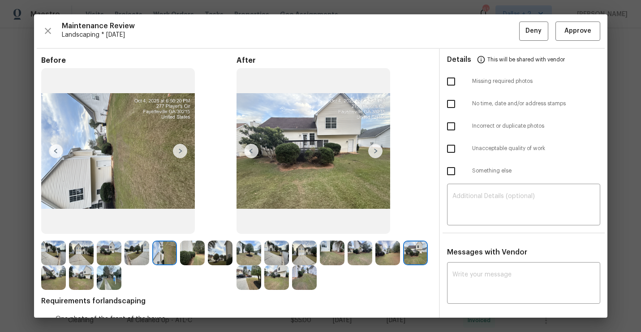
click at [377, 152] on img at bounding box center [375, 151] width 14 height 14
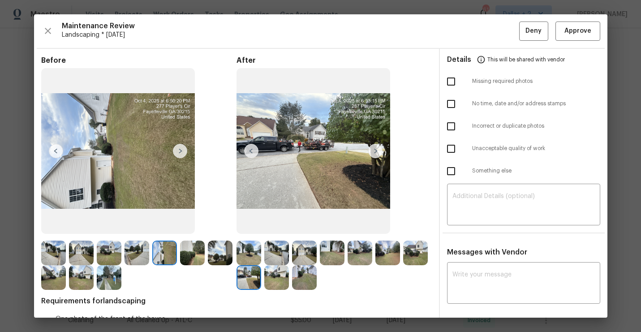
click at [377, 152] on img at bounding box center [375, 151] width 14 height 14
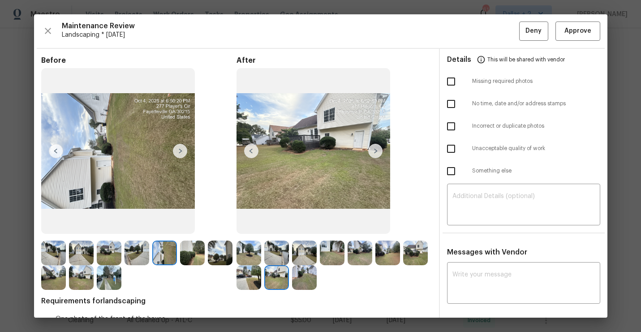
click at [377, 152] on img at bounding box center [375, 151] width 14 height 14
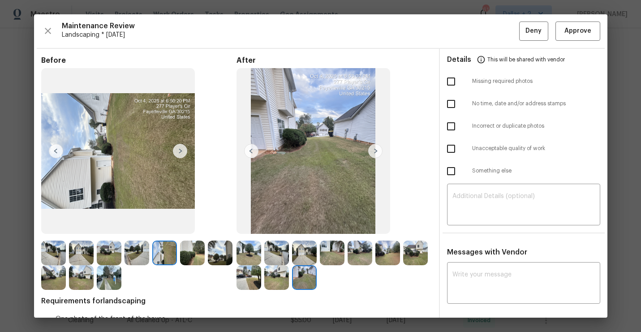
click at [377, 152] on img at bounding box center [375, 151] width 14 height 14
click at [236, 247] on img at bounding box center [248, 252] width 25 height 25
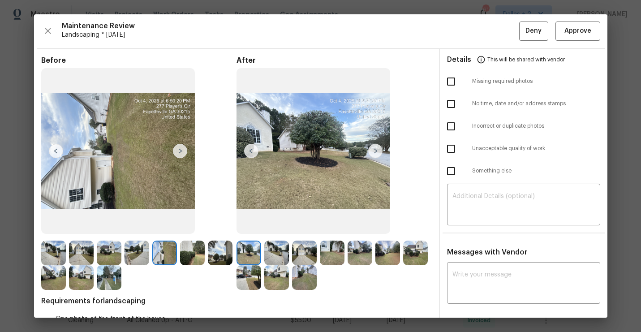
click at [370, 150] on img at bounding box center [375, 151] width 14 height 14
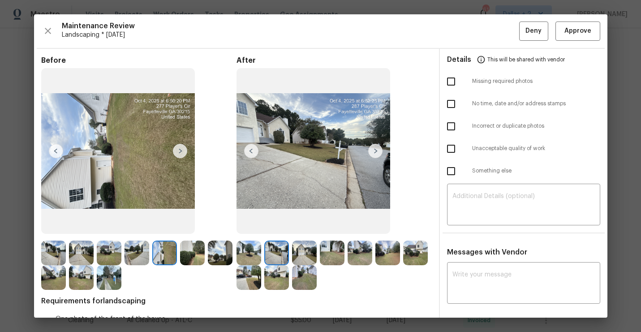
click at [370, 150] on img at bounding box center [375, 151] width 14 height 14
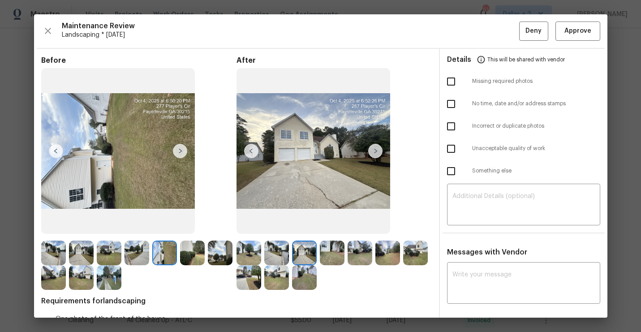
click at [370, 150] on img at bounding box center [375, 151] width 14 height 14
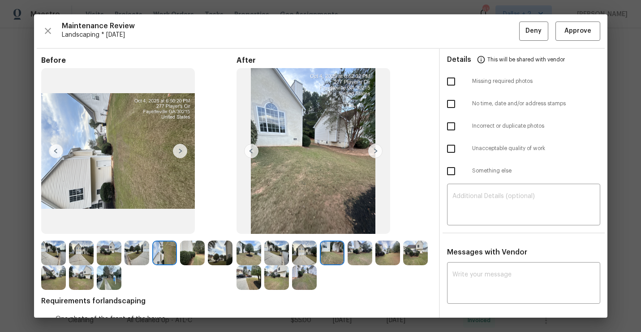
click at [370, 150] on img at bounding box center [375, 151] width 14 height 14
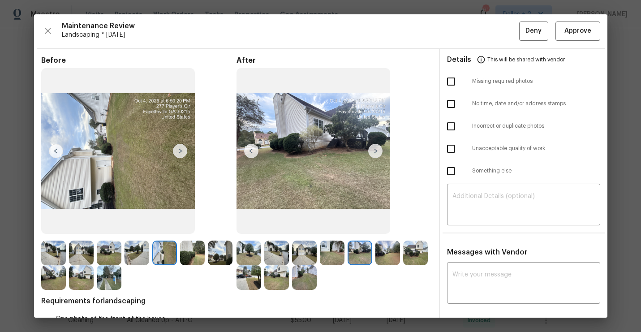
click at [370, 150] on img at bounding box center [375, 151] width 14 height 14
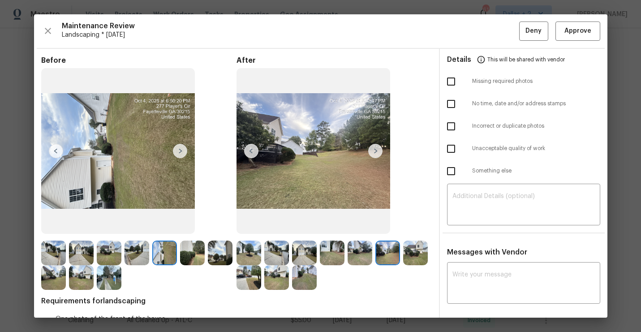
click at [370, 150] on img at bounding box center [375, 151] width 14 height 14
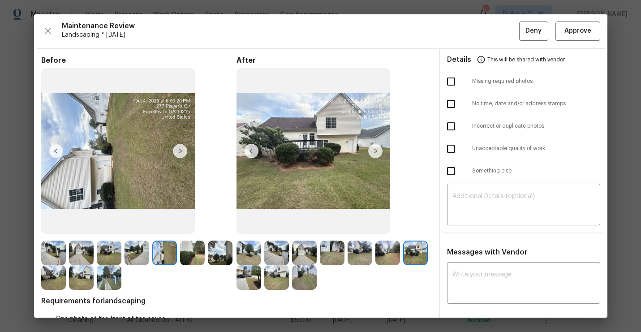
click at [370, 150] on img at bounding box center [375, 151] width 14 height 14
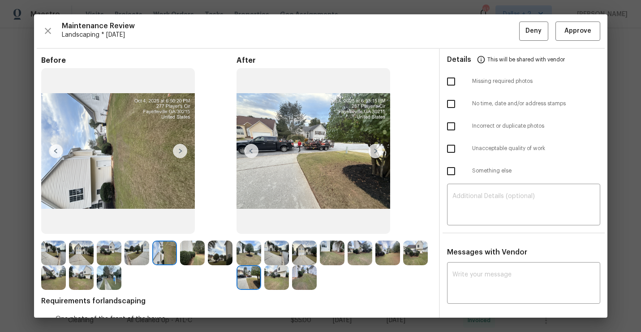
click at [376, 149] on img at bounding box center [375, 151] width 14 height 14
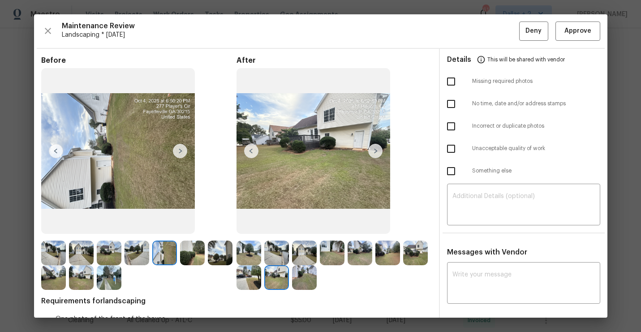
click at [376, 149] on img at bounding box center [375, 151] width 14 height 14
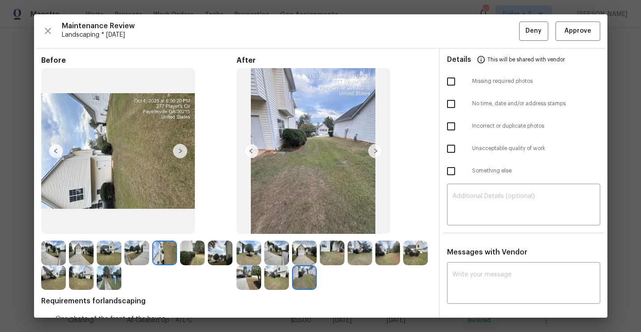
click at [376, 149] on img at bounding box center [375, 151] width 14 height 14
click at [373, 153] on img at bounding box center [375, 151] width 14 height 14
click at [244, 244] on img at bounding box center [248, 252] width 25 height 25
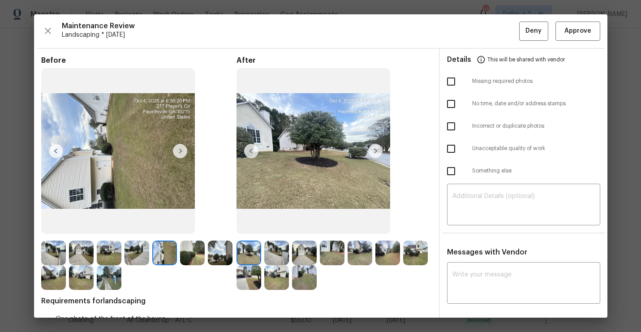
click at [378, 154] on img at bounding box center [375, 151] width 14 height 14
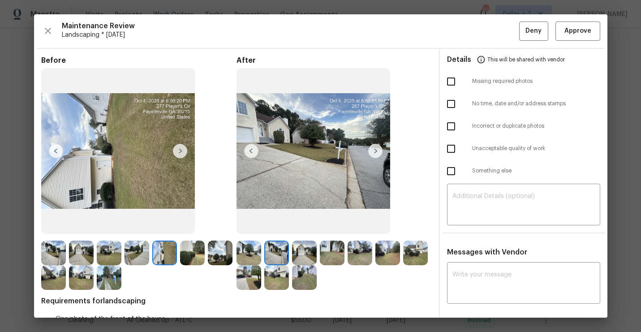
click at [377, 152] on img at bounding box center [375, 151] width 14 height 14
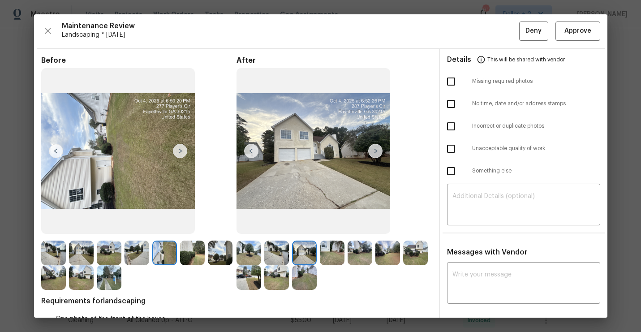
click at [377, 152] on img at bounding box center [375, 151] width 14 height 14
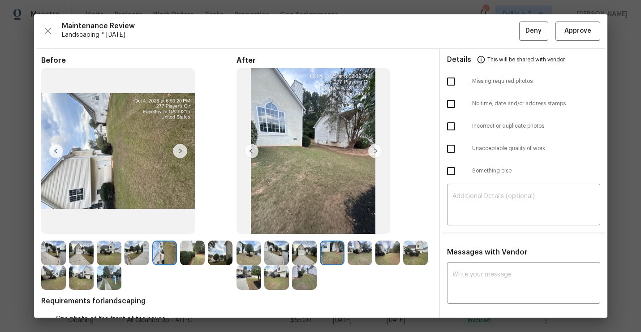
click at [377, 152] on img at bounding box center [375, 151] width 14 height 14
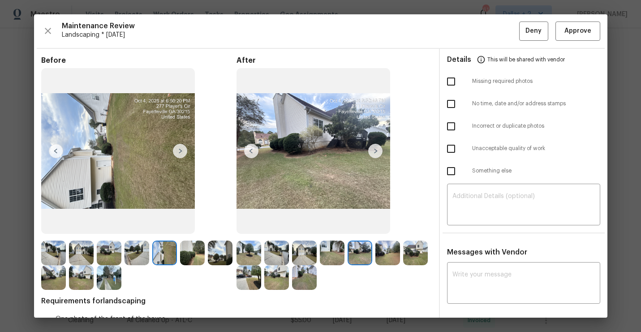
click at [377, 152] on img at bounding box center [375, 151] width 14 height 14
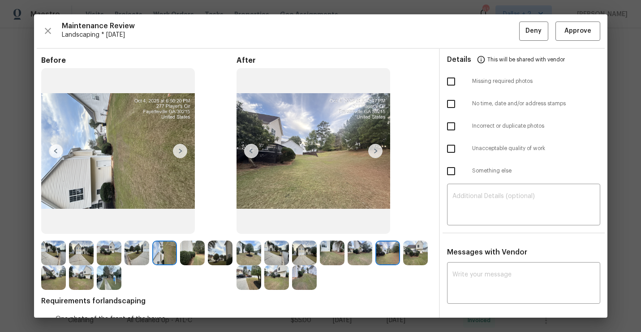
click at [377, 152] on img at bounding box center [375, 151] width 14 height 14
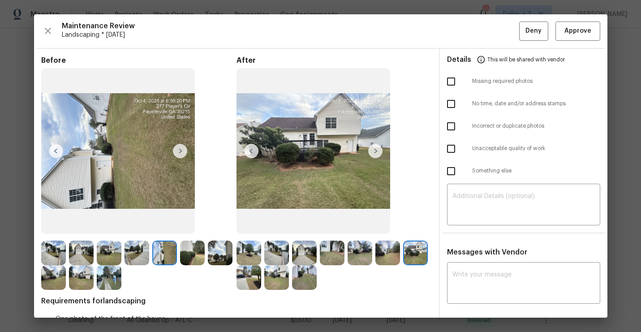
click at [247, 297] on span "Requirements for landscaping" at bounding box center [236, 300] width 390 height 9
click at [246, 266] on img at bounding box center [248, 277] width 25 height 25
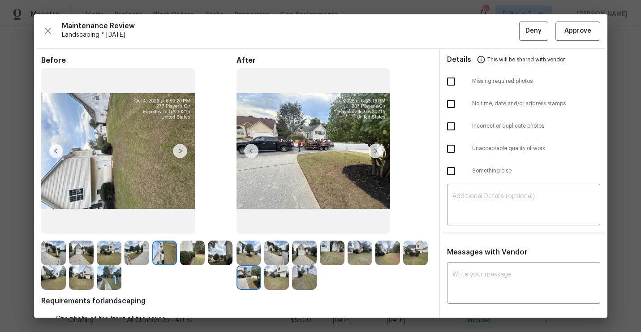
click at [265, 281] on img at bounding box center [276, 277] width 25 height 25
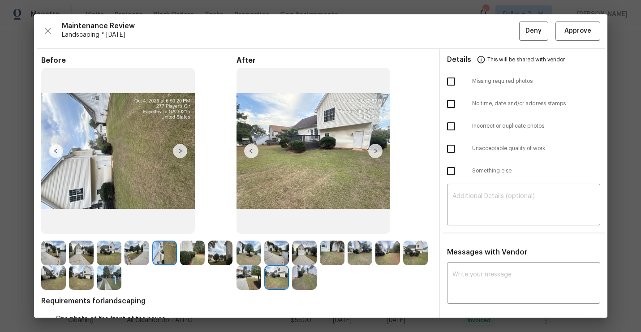
click at [296, 293] on div "Before After Requirements for landscaping One photo of the front of the house O…" at bounding box center [236, 274] width 390 height 436
click at [297, 281] on img at bounding box center [304, 277] width 25 height 25
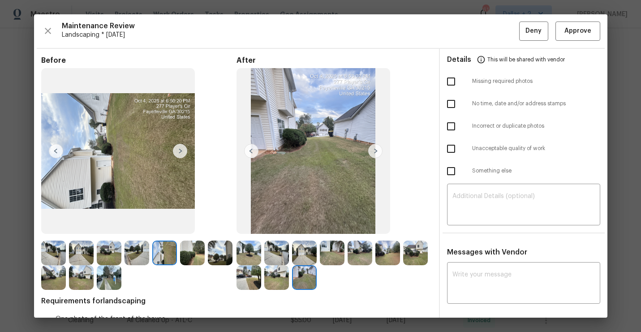
click at [249, 248] on img at bounding box center [248, 252] width 25 height 25
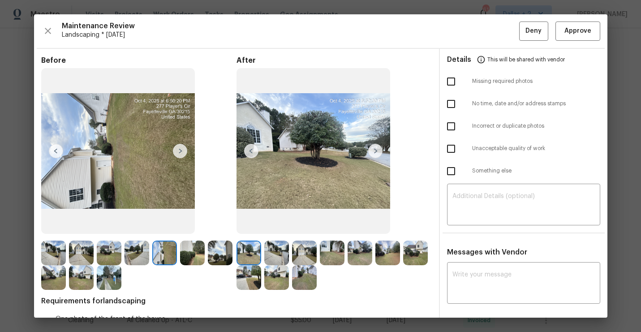
click at [278, 240] on div "After" at bounding box center [333, 173] width 195 height 234
click at [293, 261] on img at bounding box center [304, 252] width 25 height 25
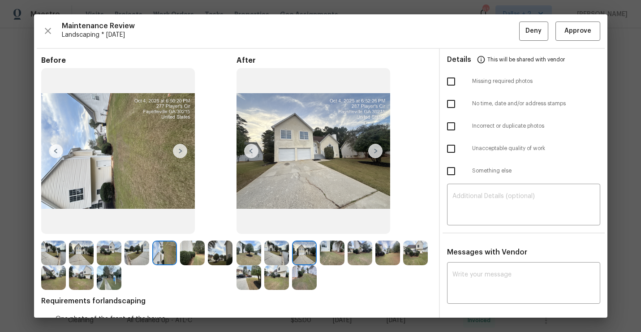
click at [281, 254] on img at bounding box center [276, 252] width 25 height 25
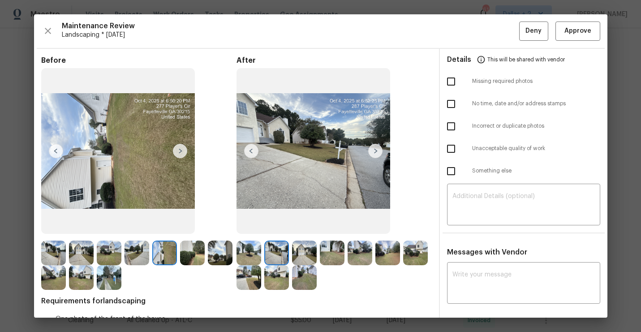
click at [377, 151] on img at bounding box center [375, 151] width 14 height 14
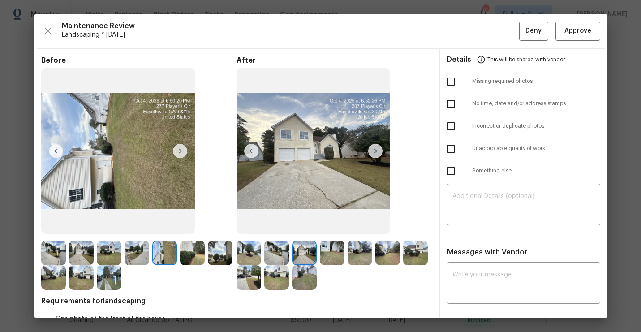
click at [377, 151] on img at bounding box center [375, 151] width 14 height 14
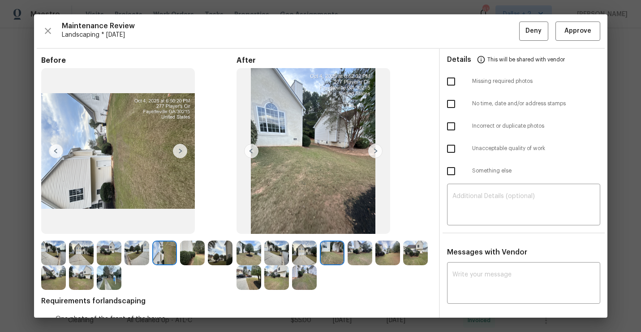
click at [377, 151] on img at bounding box center [375, 151] width 14 height 14
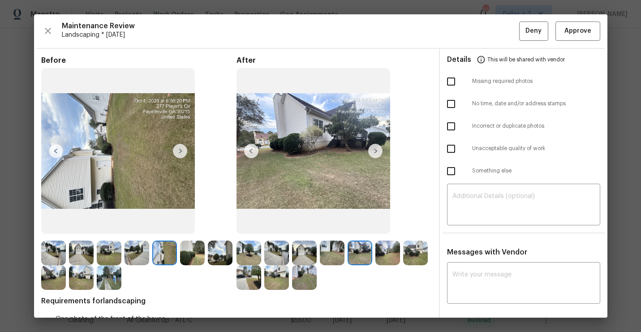
click at [377, 151] on img at bounding box center [375, 151] width 14 height 14
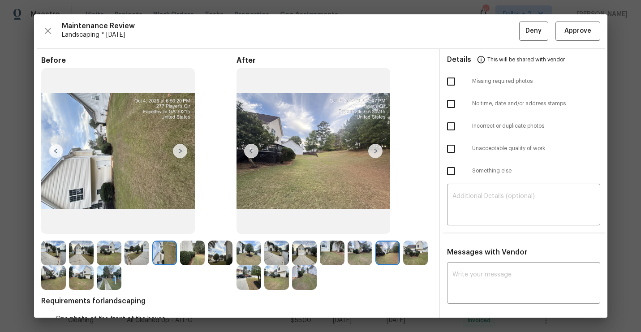
click at [377, 151] on img at bounding box center [375, 151] width 14 height 14
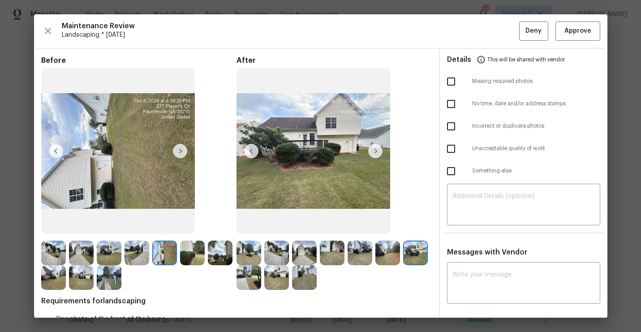
click at [377, 151] on img at bounding box center [375, 151] width 14 height 14
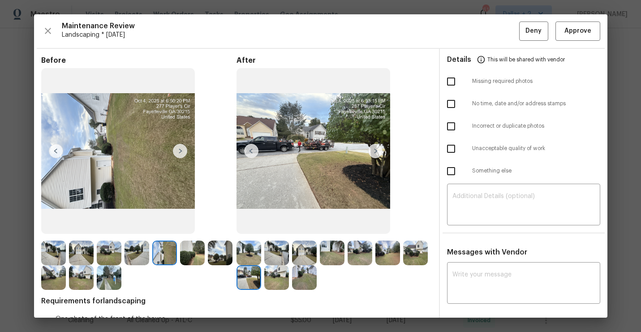
click at [377, 151] on img at bounding box center [375, 151] width 14 height 14
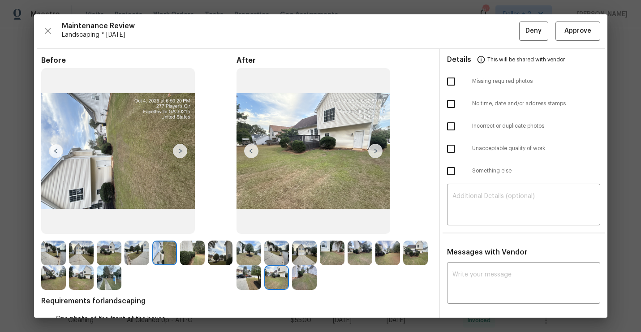
click at [377, 151] on img at bounding box center [375, 151] width 14 height 14
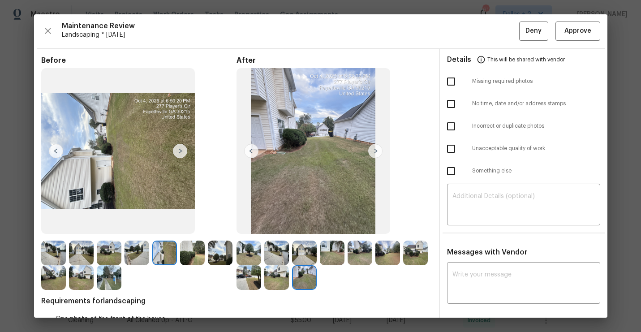
click at [377, 151] on img at bounding box center [375, 151] width 14 height 14
click at [48, 248] on img at bounding box center [53, 252] width 25 height 25
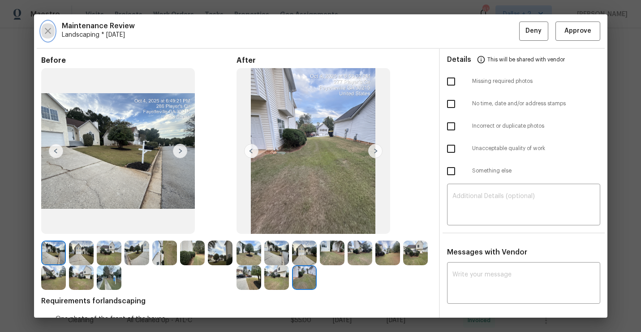
click at [45, 28] on icon "button" at bounding box center [48, 31] width 6 height 6
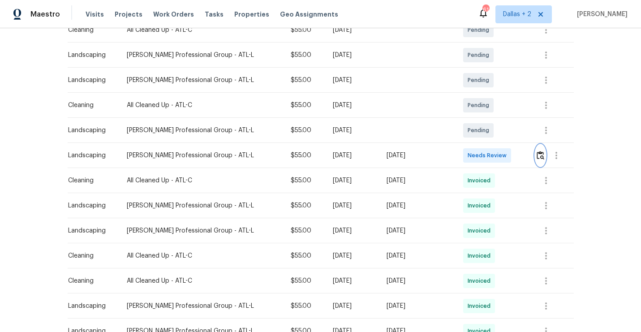
scroll to position [193, 0]
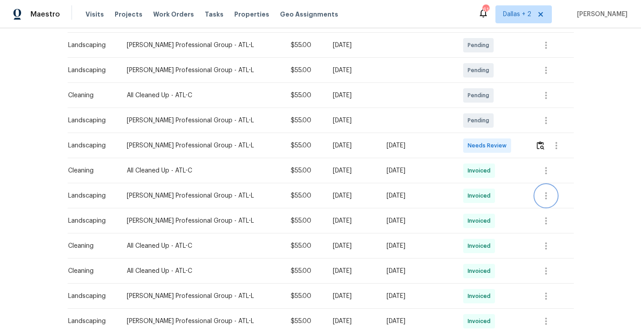
click at [546, 191] on icon "button" at bounding box center [545, 195] width 11 height 11
click at [548, 200] on li "View details" at bounding box center [566, 204] width 63 height 15
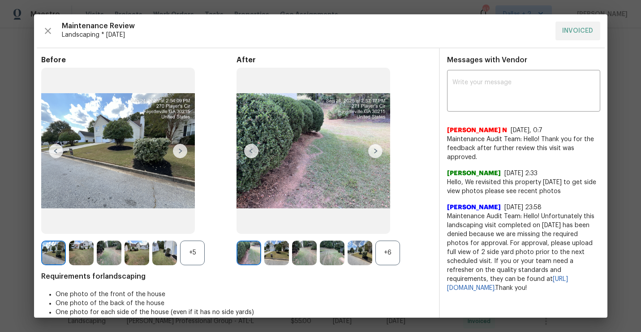
click at [387, 257] on div "+6" at bounding box center [387, 252] width 25 height 25
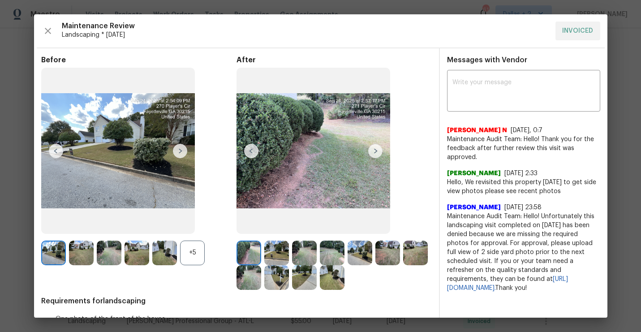
click at [197, 252] on div "+5" at bounding box center [192, 252] width 25 height 25
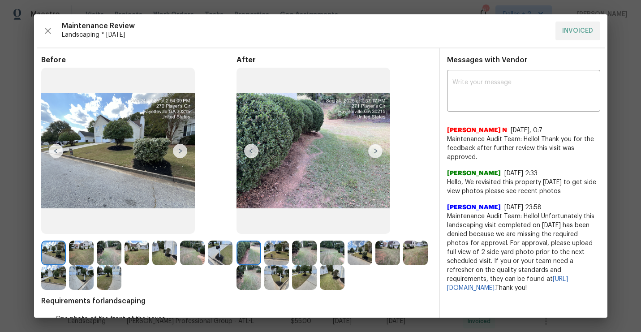
click at [183, 150] on img at bounding box center [180, 151] width 14 height 14
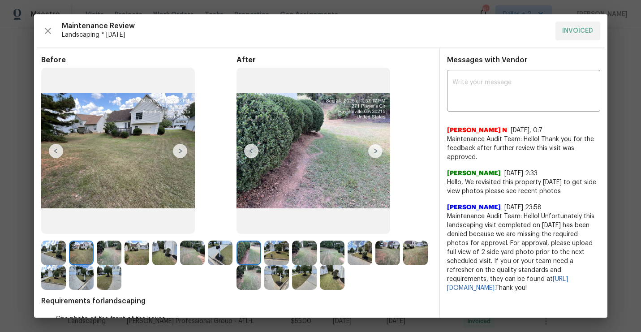
click at [183, 150] on img at bounding box center [180, 151] width 14 height 14
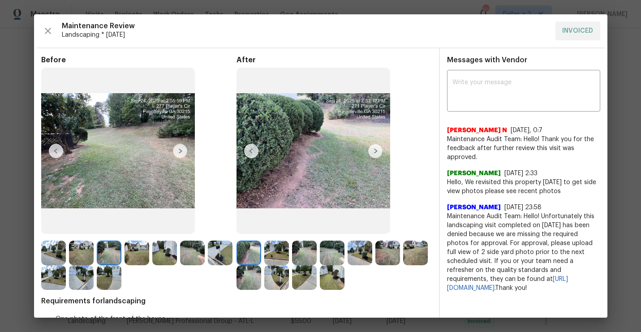
click at [183, 150] on img at bounding box center [180, 151] width 14 height 14
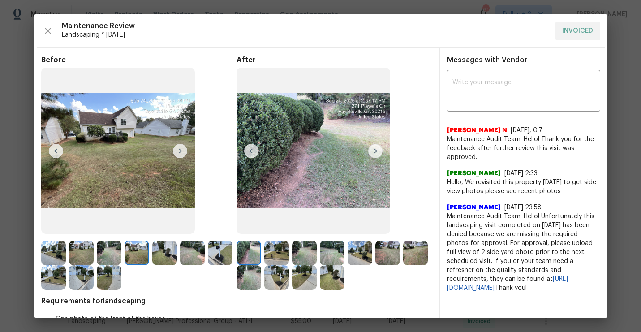
click at [182, 151] on img at bounding box center [180, 151] width 14 height 14
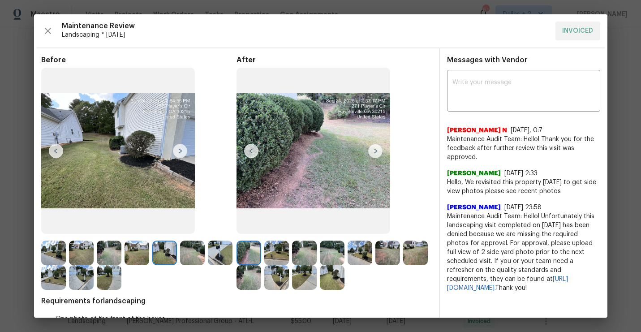
click at [220, 263] on img at bounding box center [220, 252] width 25 height 25
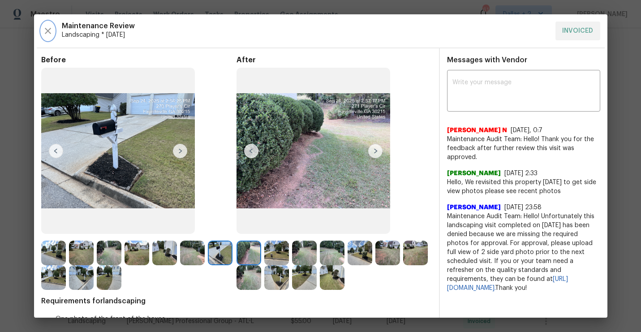
click at [49, 28] on icon "button" at bounding box center [48, 31] width 11 height 11
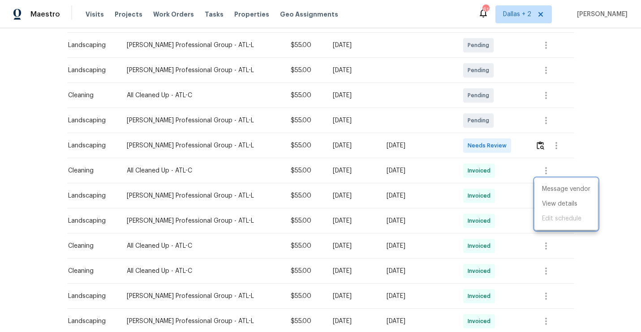
click at [535, 133] on div at bounding box center [320, 166] width 641 height 332
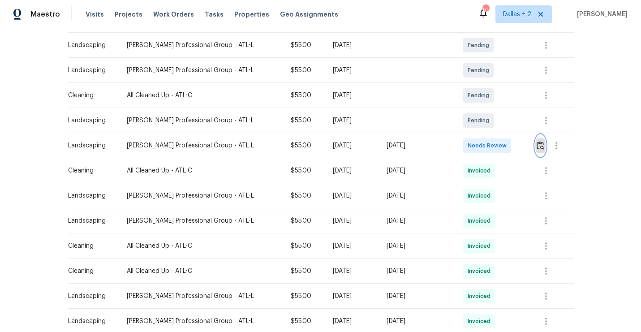
click at [537, 141] on img "button" at bounding box center [540, 145] width 8 height 9
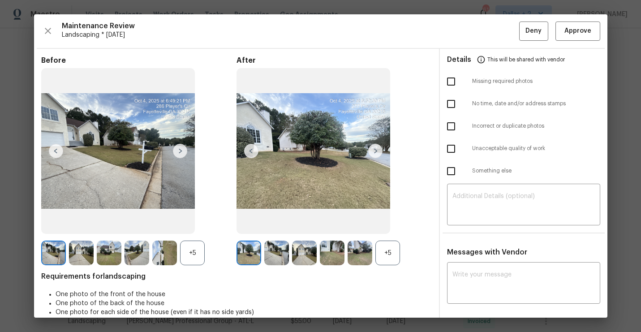
click at [388, 245] on div "+5" at bounding box center [387, 252] width 25 height 25
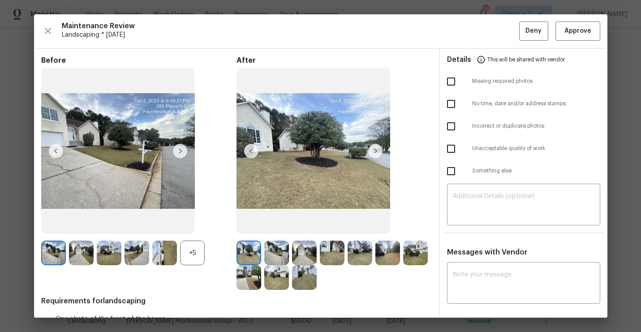
click at [197, 252] on div "+5" at bounding box center [192, 252] width 25 height 25
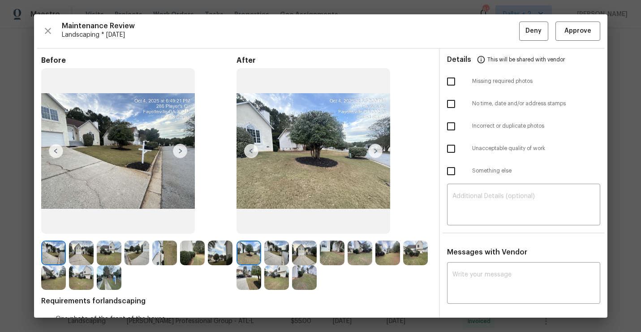
click at [257, 252] on img at bounding box center [248, 252] width 25 height 25
click at [376, 153] on img at bounding box center [375, 151] width 14 height 14
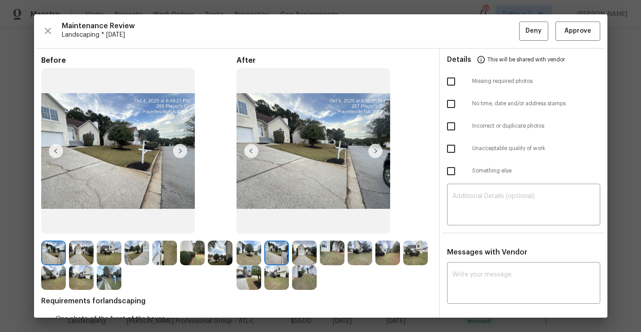
click at [376, 153] on img at bounding box center [375, 151] width 14 height 14
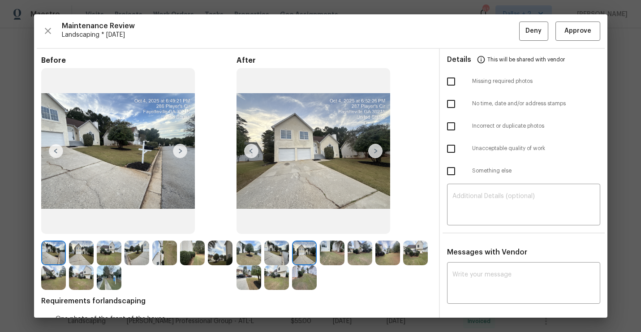
click at [376, 153] on img at bounding box center [375, 151] width 14 height 14
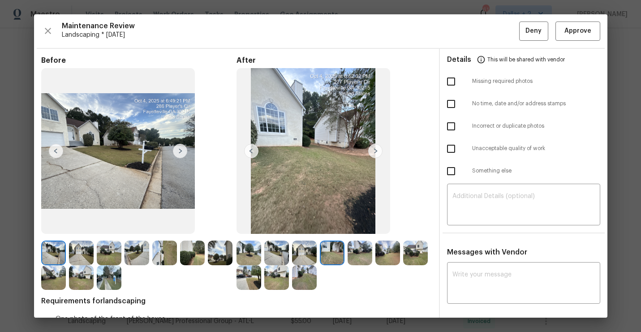
click at [376, 153] on img at bounding box center [375, 151] width 14 height 14
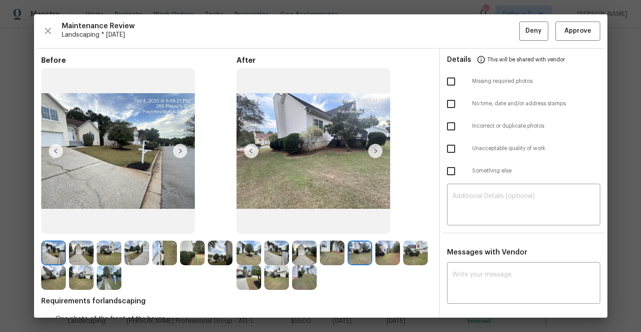
click at [376, 153] on img at bounding box center [375, 151] width 14 height 14
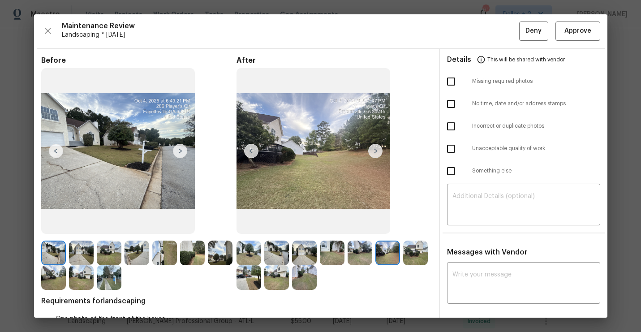
click at [376, 153] on img at bounding box center [375, 151] width 14 height 14
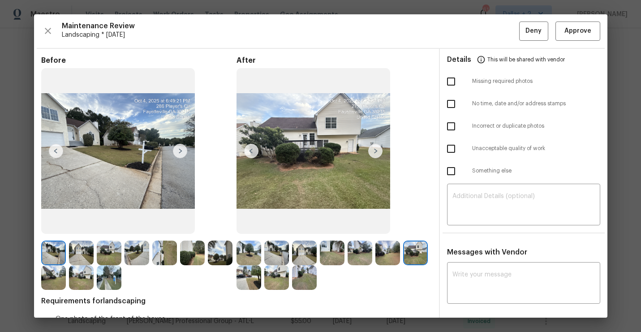
click at [376, 153] on img at bounding box center [375, 151] width 14 height 14
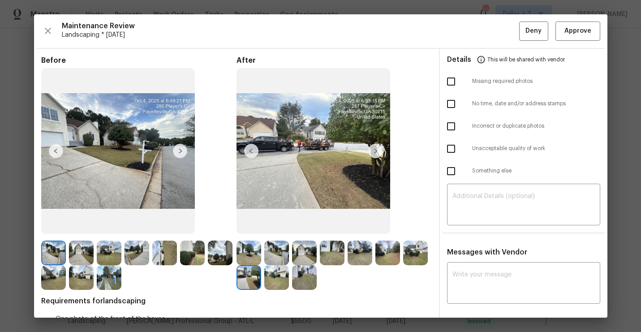
click at [376, 153] on img at bounding box center [375, 151] width 14 height 14
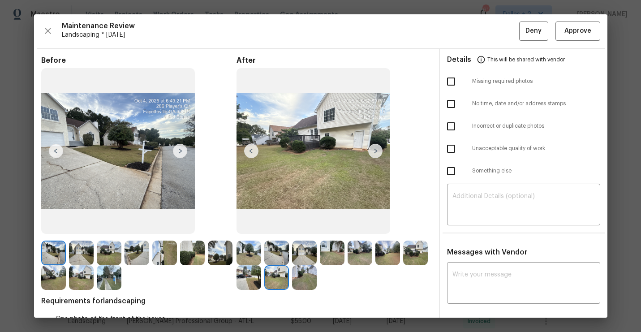
click at [376, 153] on img at bounding box center [375, 151] width 14 height 14
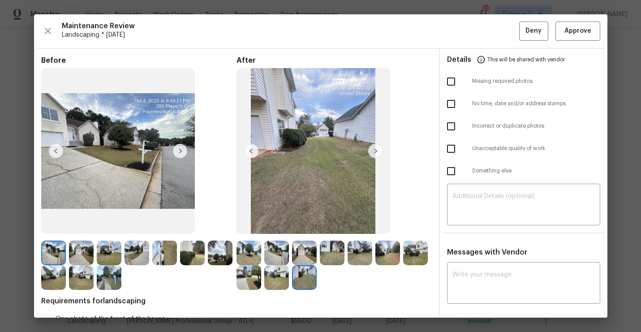
click at [376, 153] on img at bounding box center [375, 151] width 14 height 14
click at [50, 256] on img at bounding box center [53, 252] width 25 height 25
click at [180, 151] on img at bounding box center [180, 151] width 14 height 14
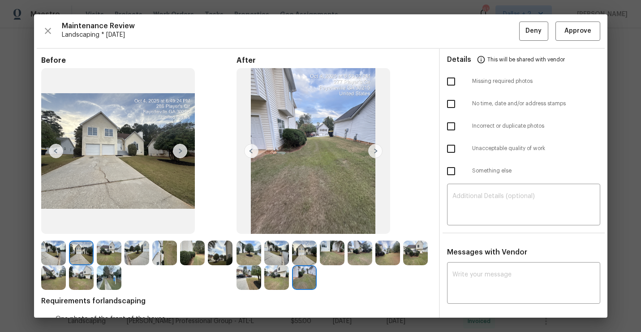
click at [180, 151] on img at bounding box center [180, 151] width 14 height 14
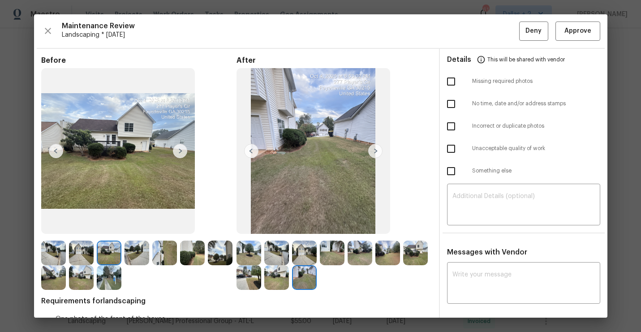
click at [180, 151] on img at bounding box center [180, 151] width 14 height 14
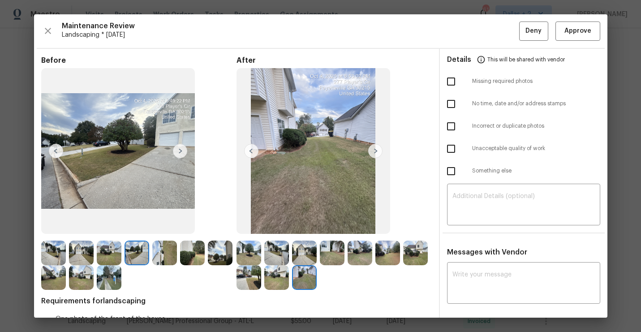
click at [180, 151] on img at bounding box center [180, 151] width 14 height 14
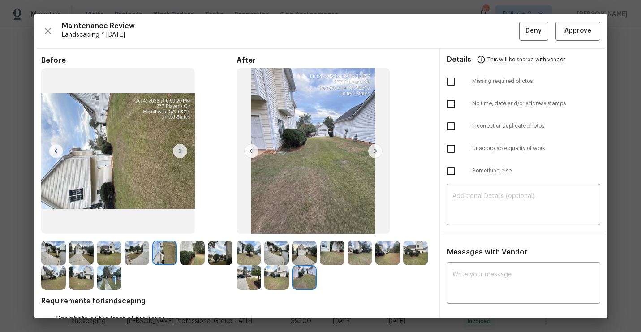
click at [180, 151] on img at bounding box center [180, 151] width 14 height 14
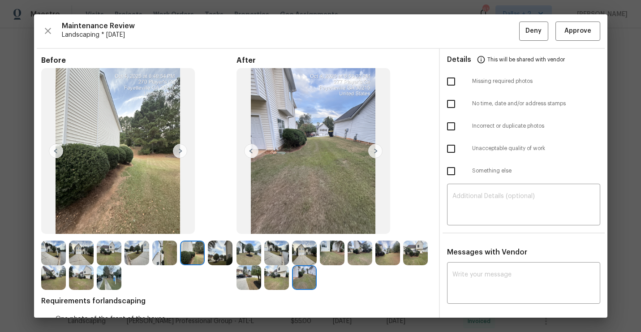
click at [180, 151] on img at bounding box center [180, 151] width 14 height 14
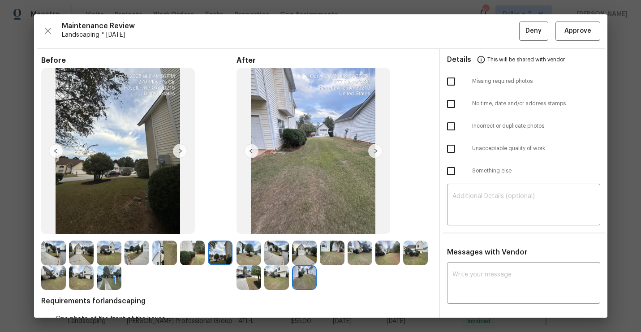
click at [51, 282] on img at bounding box center [53, 277] width 25 height 25
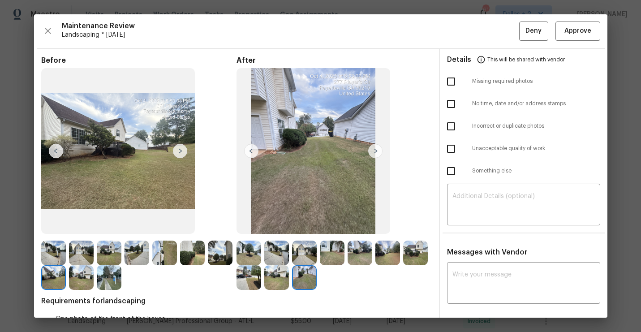
click at [101, 269] on img at bounding box center [109, 277] width 25 height 25
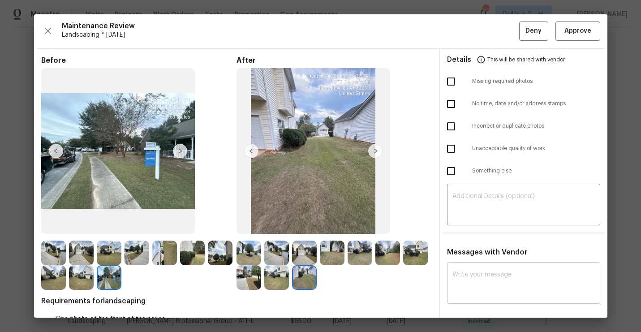
click at [475, 281] on textarea at bounding box center [523, 283] width 142 height 25
paste textarea "Maintenance Audit Team: Hello"
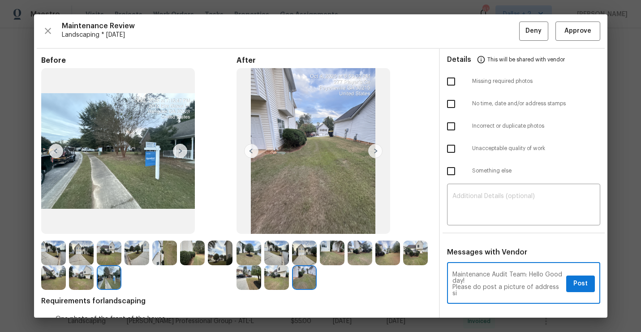
click at [500, 287] on textarea "Maintenance Audit Team: Hello Good day! Please do post a picture of address si" at bounding box center [507, 283] width 110 height 25
click at [488, 292] on textarea "Maintenance Audit Team: Hello Good day! Please do post a clear picture of addre…" at bounding box center [507, 283] width 110 height 25
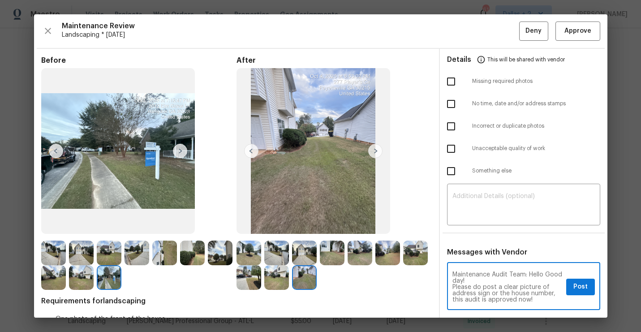
click at [553, 291] on textarea "Maintenance Audit Team: Hello Good day! Please do post a clear picture of addre…" at bounding box center [507, 286] width 110 height 31
type textarea "Maintenance Audit Team: Hello Good day! Please do post a clear picture of addre…"
click at [577, 293] on button "Post" at bounding box center [580, 286] width 29 height 17
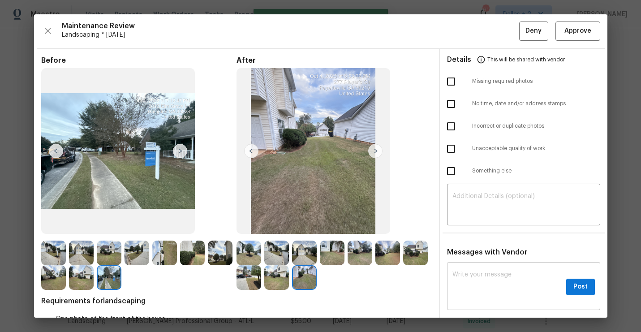
scroll to position [0, 0]
click at [247, 249] on img at bounding box center [248, 252] width 25 height 25
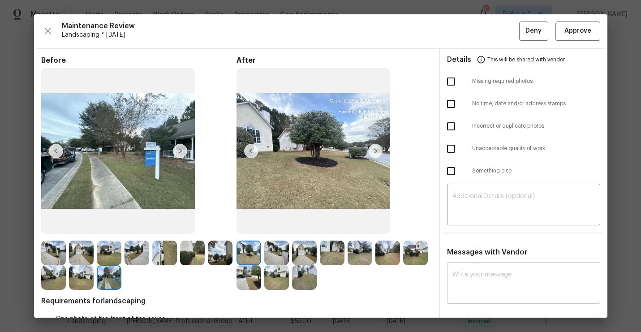
click at [255, 274] on img at bounding box center [248, 277] width 25 height 25
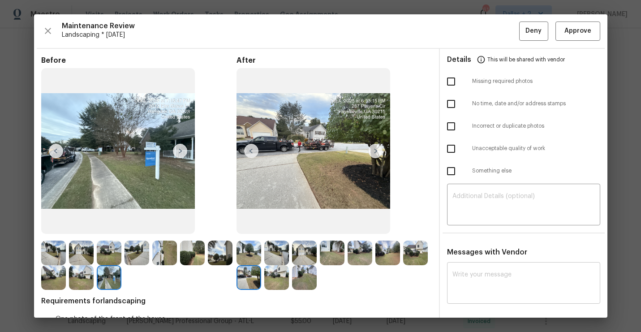
click at [253, 248] on img at bounding box center [248, 252] width 25 height 25
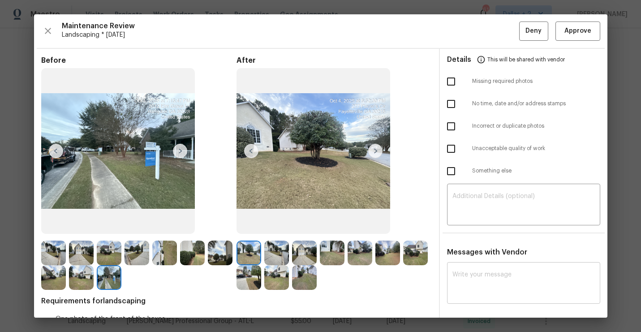
click at [378, 146] on img at bounding box center [375, 151] width 14 height 14
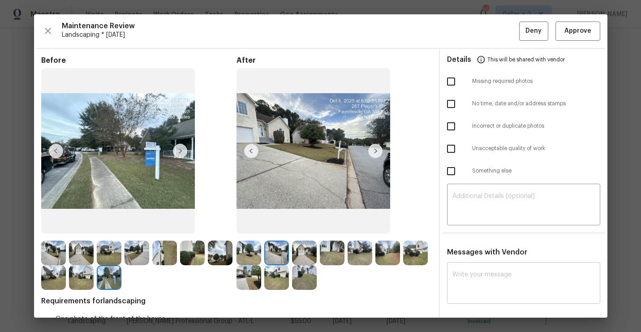
click at [375, 150] on img at bounding box center [375, 151] width 14 height 14
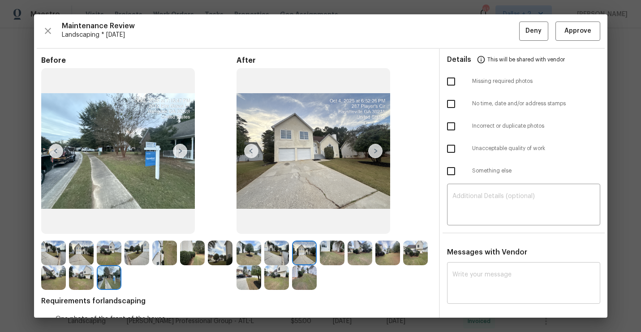
click at [249, 150] on img at bounding box center [251, 151] width 14 height 14
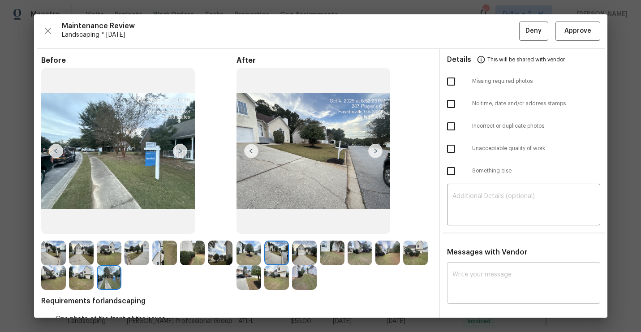
click at [376, 155] on img at bounding box center [375, 151] width 14 height 14
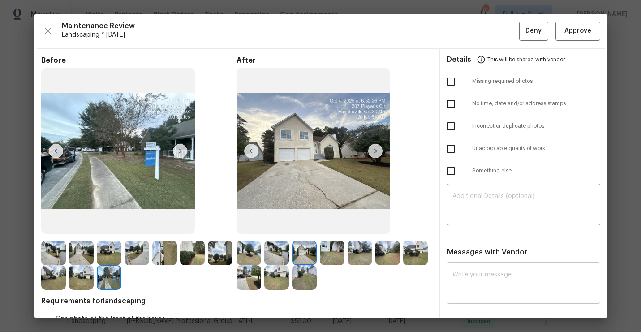
click at [376, 155] on img at bounding box center [375, 151] width 14 height 14
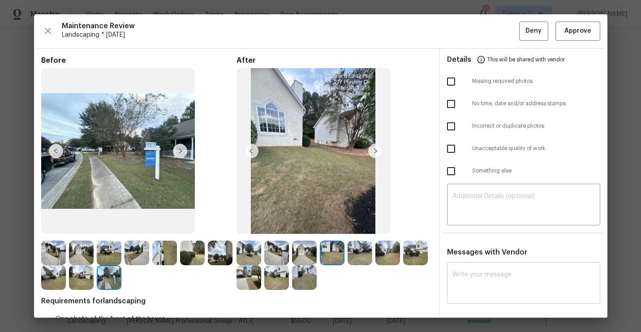
click at [376, 155] on img at bounding box center [375, 151] width 14 height 14
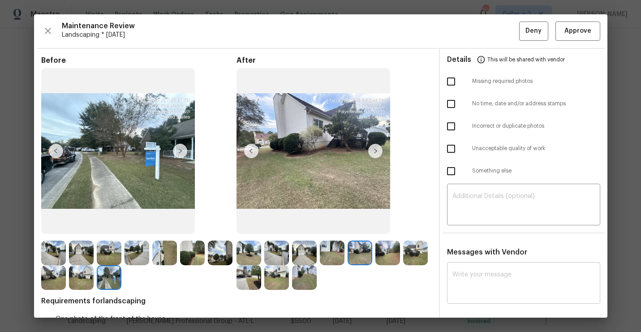
click at [376, 155] on img at bounding box center [375, 151] width 14 height 14
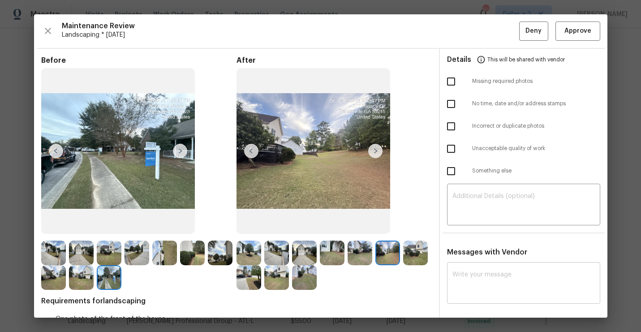
click at [376, 155] on img at bounding box center [375, 151] width 14 height 14
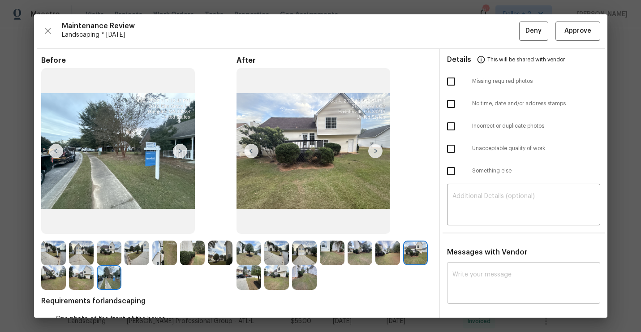
click at [376, 155] on img at bounding box center [375, 151] width 14 height 14
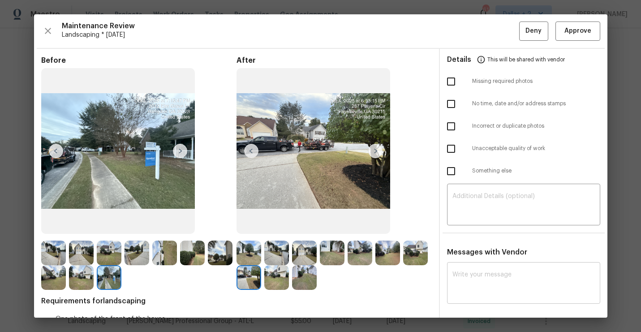
click at [376, 155] on img at bounding box center [375, 151] width 14 height 14
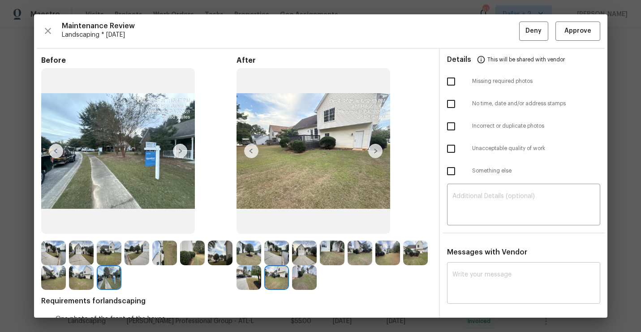
click at [376, 155] on img at bounding box center [375, 151] width 14 height 14
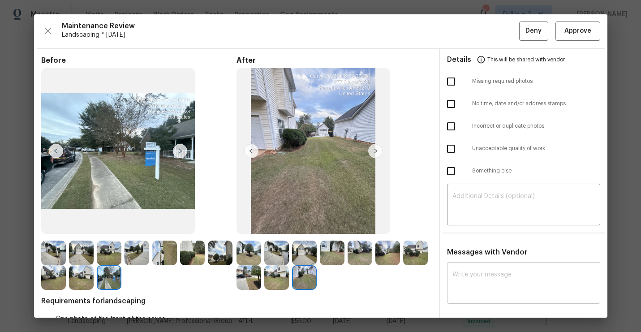
click at [376, 155] on img at bounding box center [375, 151] width 14 height 14
click at [374, 154] on img at bounding box center [375, 151] width 14 height 14
click at [251, 246] on img at bounding box center [248, 252] width 25 height 25
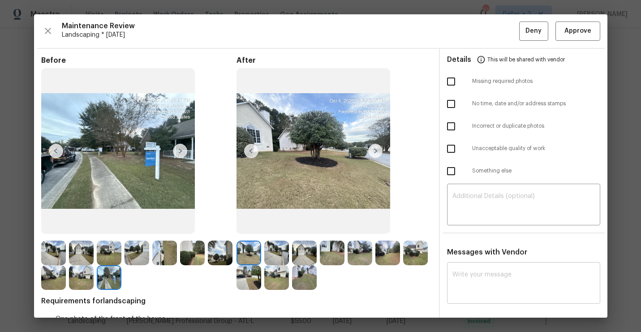
click at [269, 245] on img at bounding box center [276, 252] width 25 height 25
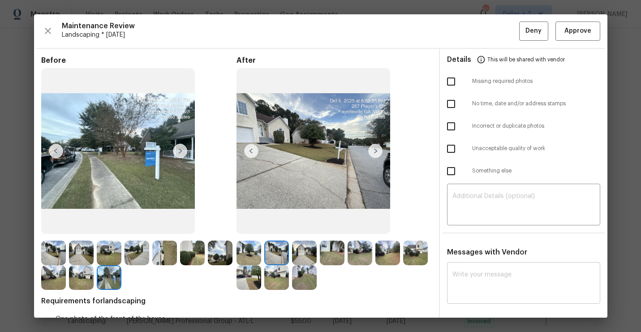
click at [309, 256] on img at bounding box center [304, 252] width 25 height 25
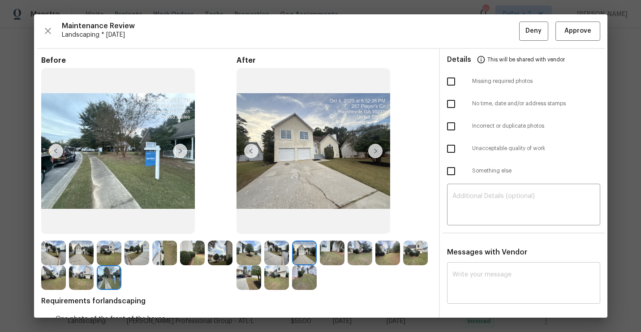
click at [242, 247] on img at bounding box center [248, 252] width 25 height 25
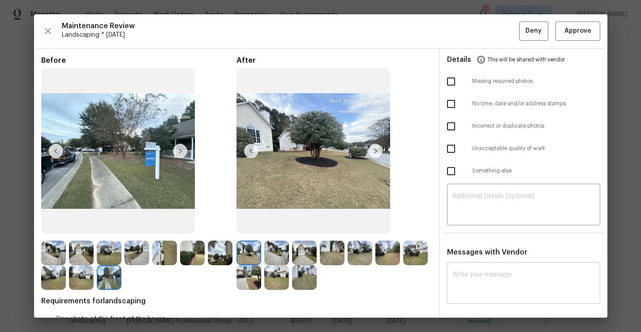
click at [275, 249] on img at bounding box center [276, 252] width 25 height 25
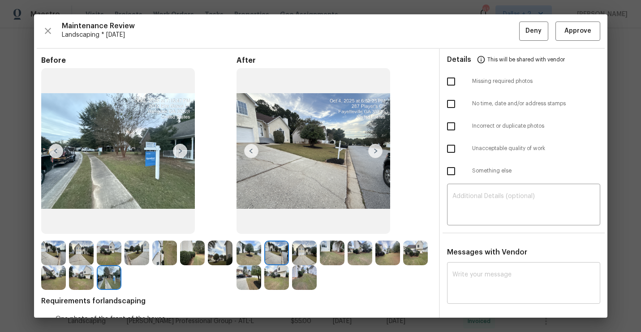
click at [54, 252] on img at bounding box center [53, 252] width 25 height 25
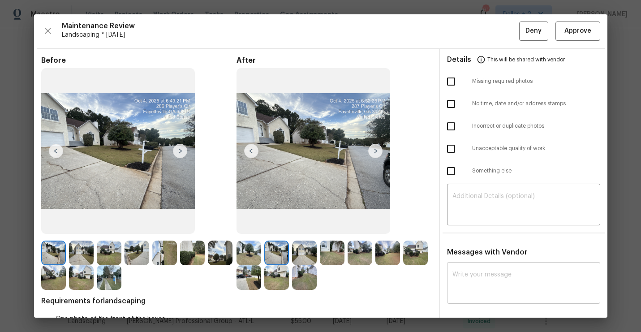
click at [184, 154] on img at bounding box center [180, 151] width 14 height 14
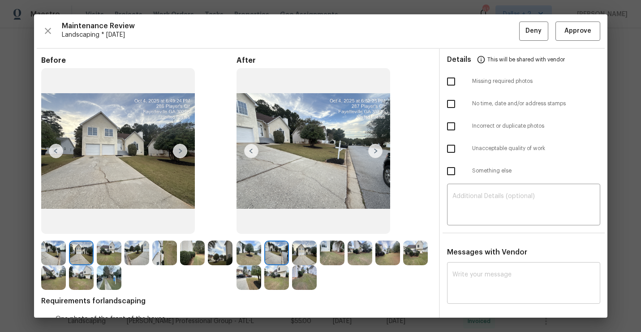
click at [184, 154] on img at bounding box center [180, 151] width 14 height 14
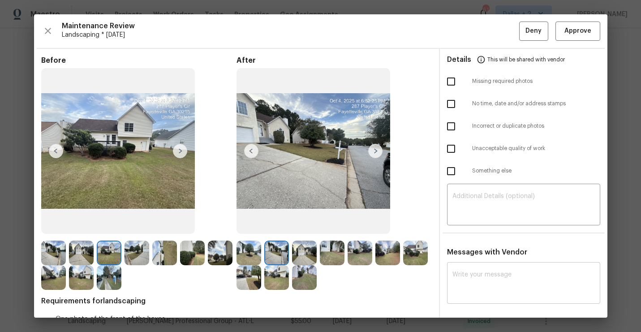
click at [184, 154] on img at bounding box center [180, 151] width 14 height 14
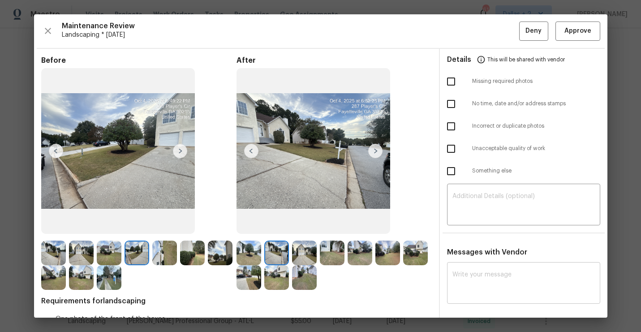
click at [184, 154] on img at bounding box center [180, 151] width 14 height 14
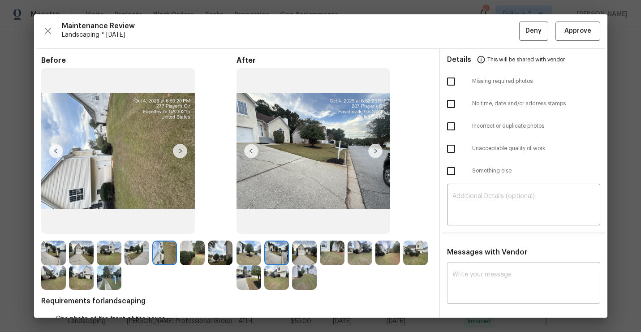
click at [184, 152] on img at bounding box center [180, 151] width 14 height 14
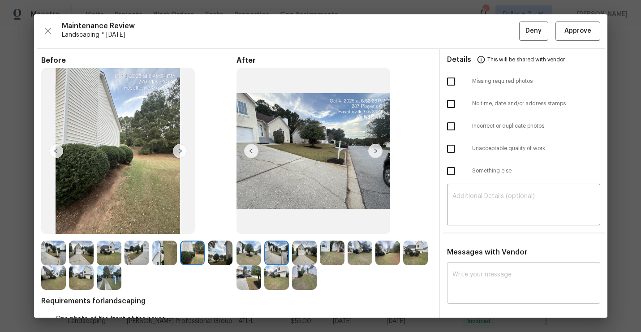
click at [184, 152] on img at bounding box center [180, 151] width 14 height 14
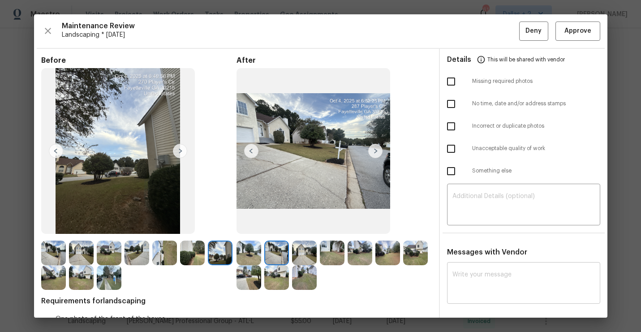
click at [184, 152] on img at bounding box center [180, 151] width 14 height 14
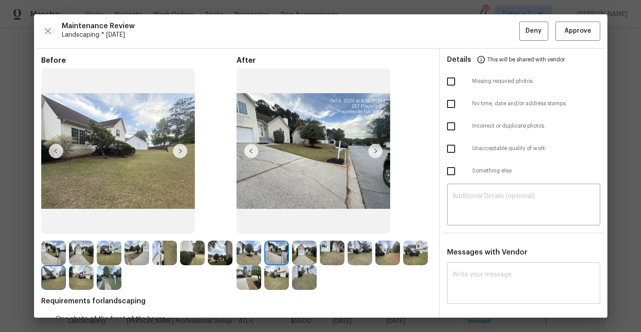
click at [184, 152] on img at bounding box center [180, 151] width 14 height 14
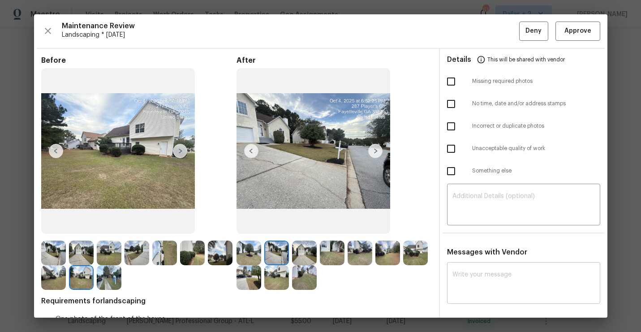
click at [184, 152] on img at bounding box center [180, 151] width 14 height 14
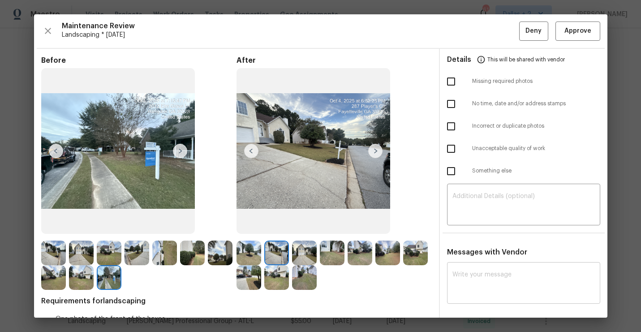
click at [57, 239] on div "Before" at bounding box center [138, 173] width 195 height 234
click at [50, 258] on img at bounding box center [53, 252] width 25 height 25
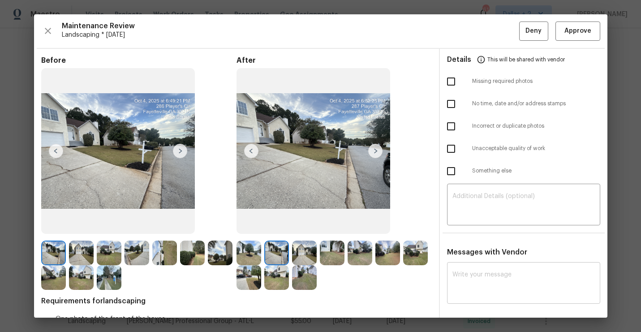
click at [181, 149] on img at bounding box center [180, 151] width 14 height 14
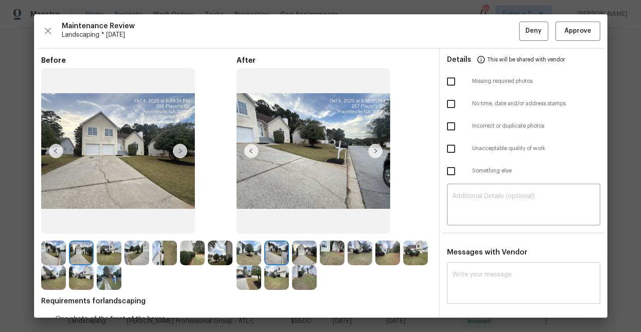
click at [181, 149] on img at bounding box center [180, 151] width 14 height 14
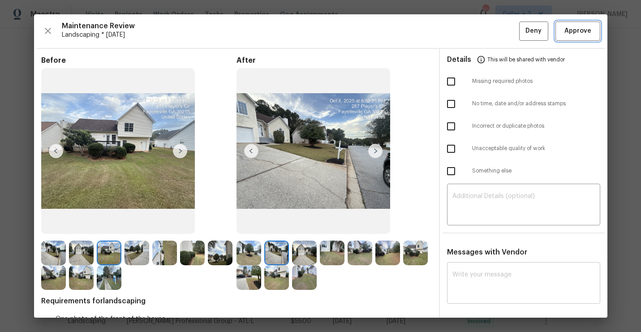
click at [587, 37] on button "Approve" at bounding box center [577, 30] width 45 height 19
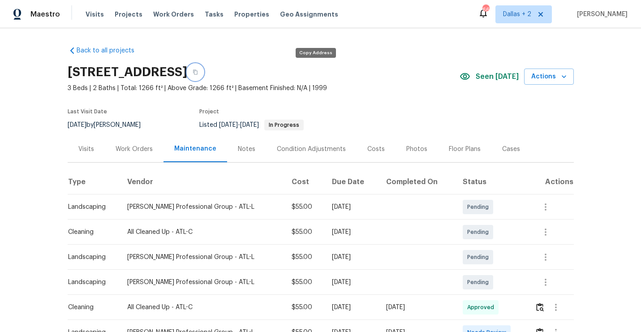
click at [203, 71] on button "button" at bounding box center [195, 72] width 16 height 16
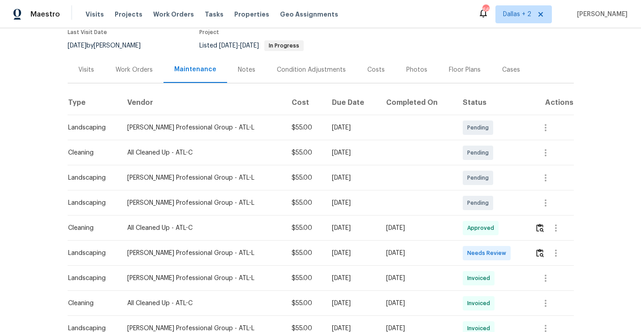
scroll to position [85, 0]
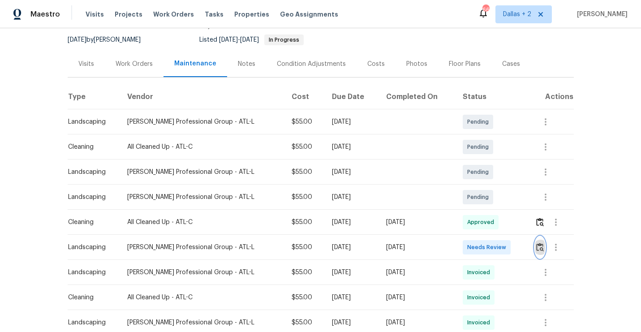
click at [535, 251] on button "button" at bounding box center [540, 246] width 10 height 21
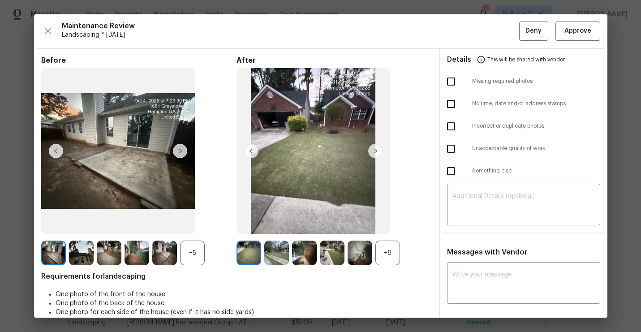
click at [388, 252] on div "+8" at bounding box center [387, 252] width 25 height 25
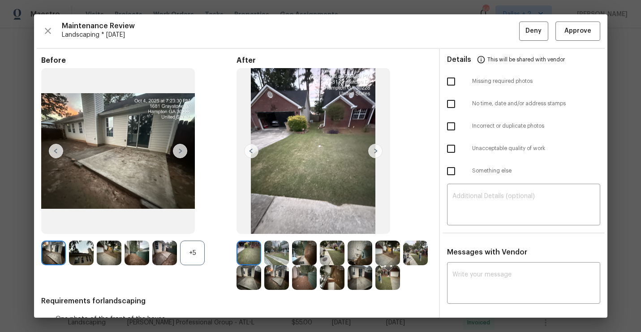
click at [193, 252] on div "+5" at bounding box center [192, 252] width 25 height 25
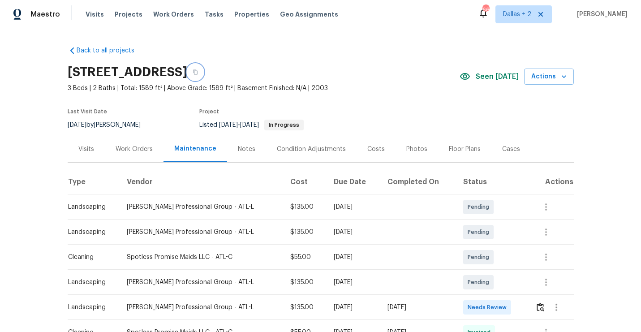
click at [203, 73] on button "button" at bounding box center [195, 72] width 16 height 16
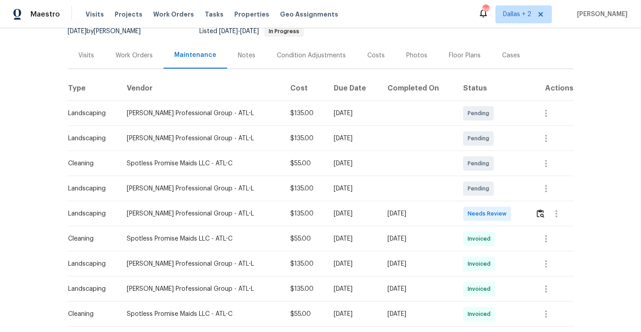
scroll to position [119, 0]
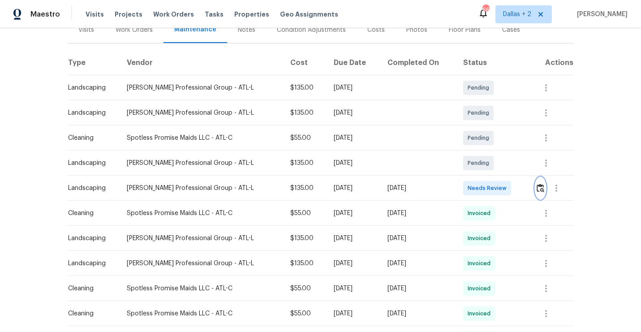
click at [541, 186] on img "button" at bounding box center [540, 188] width 8 height 9
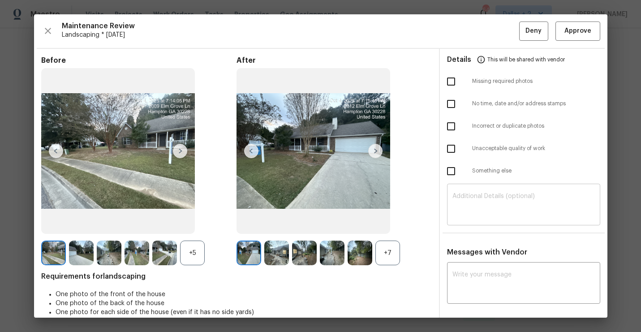
scroll to position [1, 0]
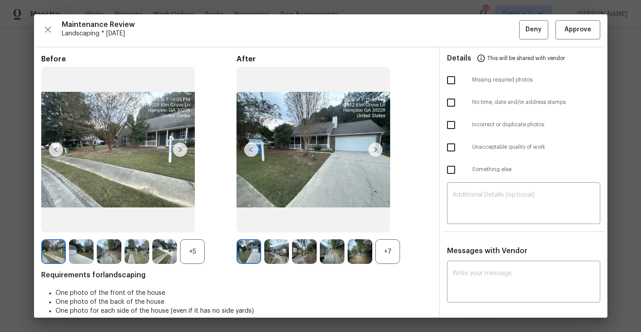
click at [383, 246] on div "+7" at bounding box center [387, 251] width 25 height 25
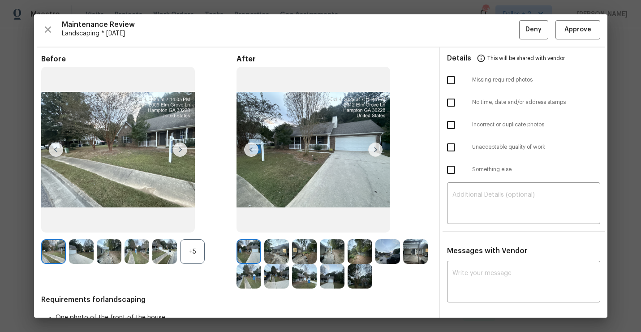
click at [172, 247] on img at bounding box center [164, 251] width 25 height 25
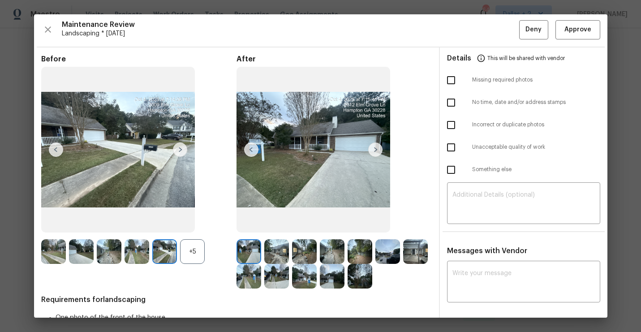
click at [192, 248] on div "+5" at bounding box center [192, 251] width 25 height 25
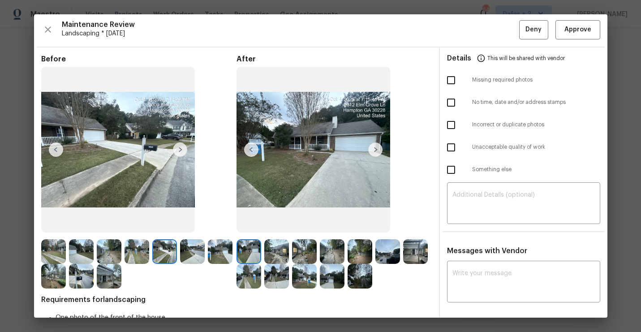
click at [79, 279] on img at bounding box center [81, 276] width 25 height 25
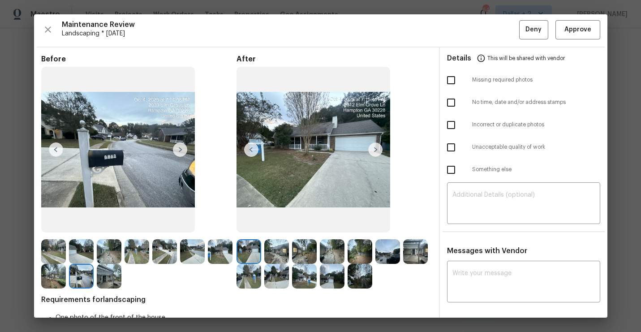
click at [271, 248] on img at bounding box center [276, 251] width 25 height 25
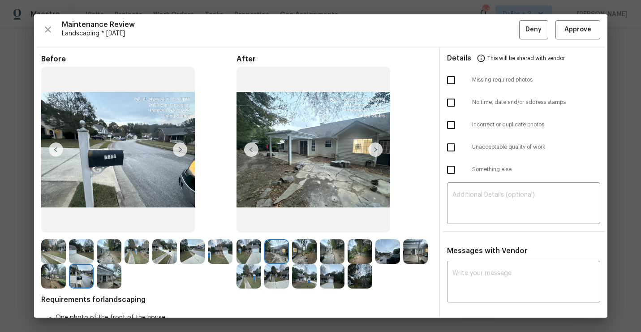
click at [378, 154] on img at bounding box center [375, 149] width 14 height 14
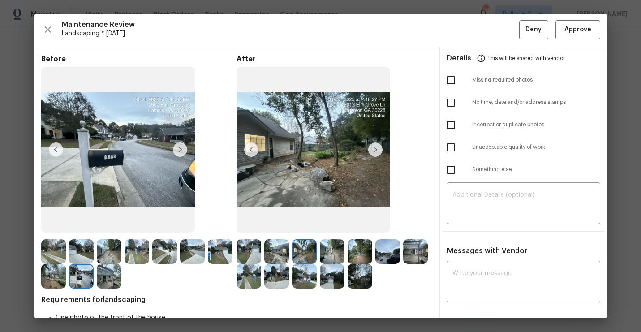
click at [375, 145] on img at bounding box center [375, 149] width 14 height 14
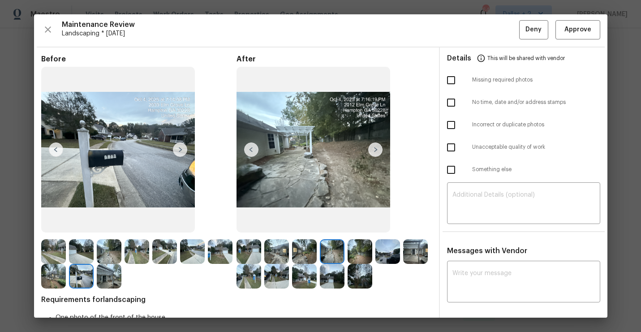
click at [379, 150] on img at bounding box center [375, 149] width 14 height 14
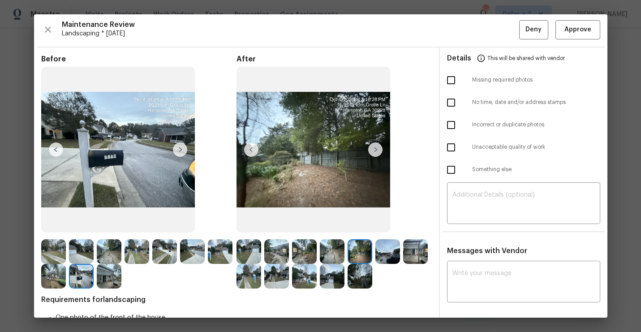
click at [245, 274] on img at bounding box center [248, 276] width 25 height 25
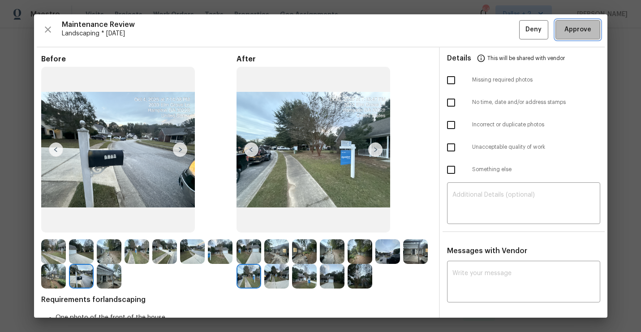
click at [583, 33] on span "Approve" at bounding box center [577, 29] width 27 height 11
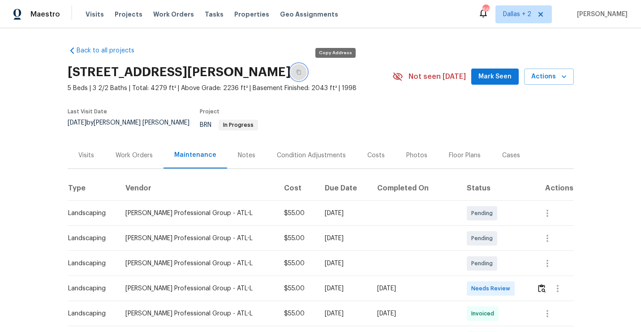
click at [307, 73] on button "button" at bounding box center [299, 72] width 16 height 16
click at [542, 284] on img "button" at bounding box center [542, 288] width 8 height 9
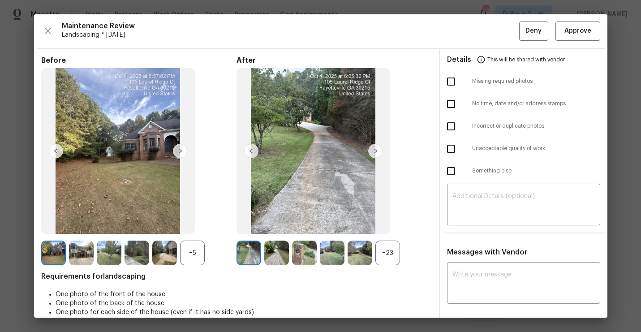
click at [387, 256] on div "+23" at bounding box center [387, 252] width 25 height 25
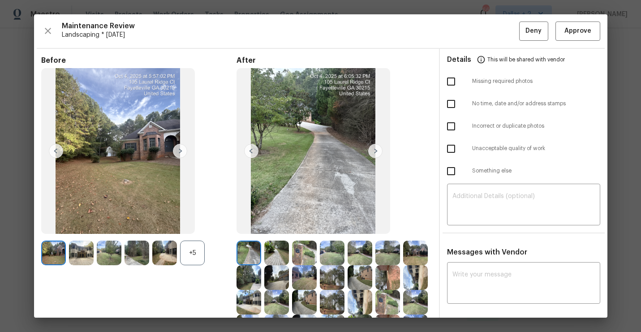
click at [180, 254] on div at bounding box center [166, 252] width 28 height 25
click at [192, 263] on div "+5" at bounding box center [192, 252] width 25 height 25
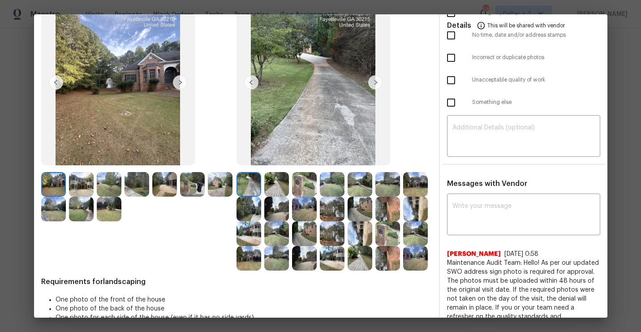
scroll to position [70, 0]
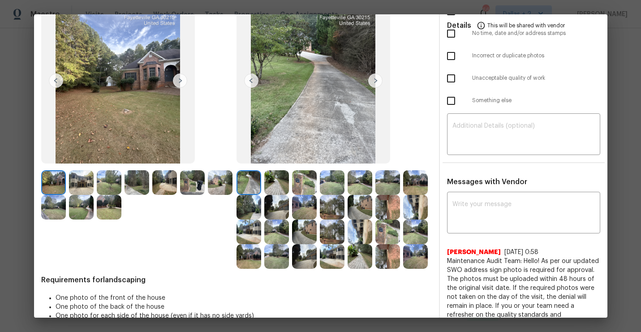
click at [302, 180] on img at bounding box center [304, 182] width 25 height 25
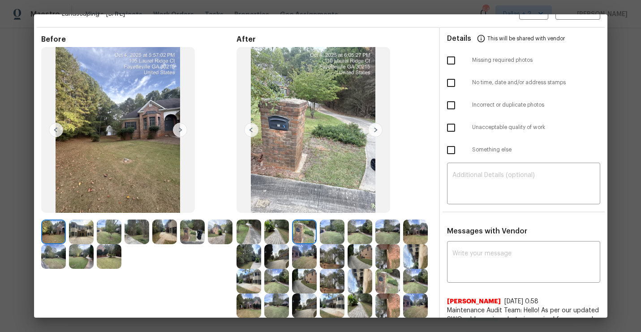
scroll to position [0, 0]
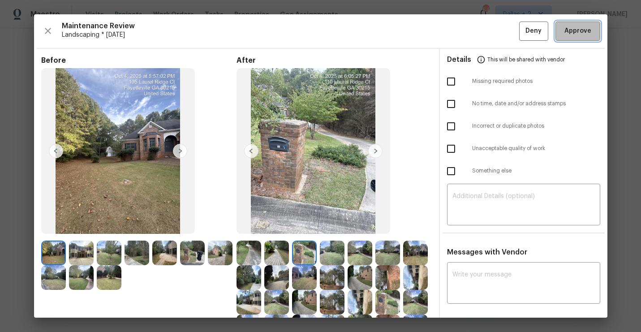
click at [566, 40] on button "Approve" at bounding box center [577, 30] width 45 height 19
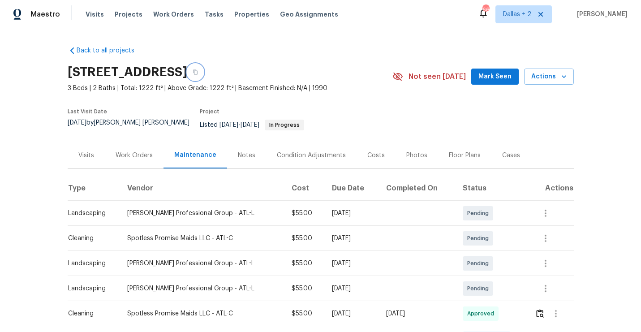
click at [203, 76] on button "button" at bounding box center [195, 72] width 16 height 16
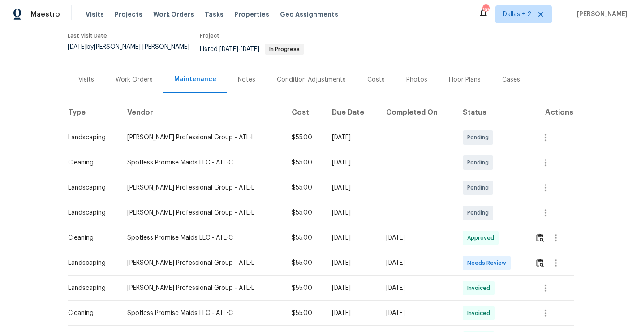
scroll to position [79, 0]
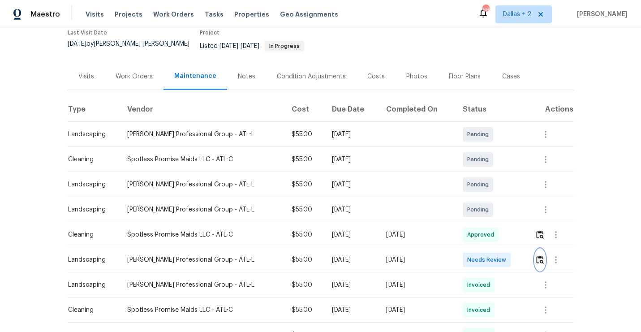
click at [538, 260] on button "button" at bounding box center [540, 259] width 10 height 21
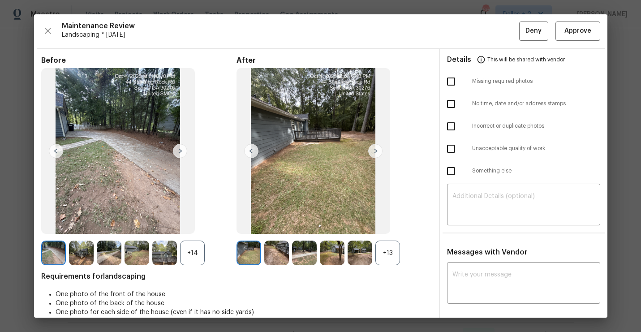
click at [383, 248] on div "+13" at bounding box center [387, 252] width 25 height 25
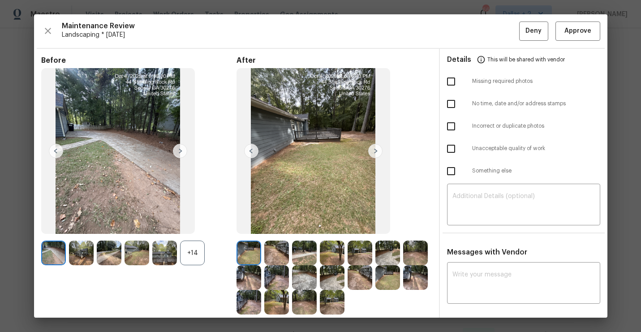
click at [190, 244] on div "+14" at bounding box center [192, 252] width 25 height 25
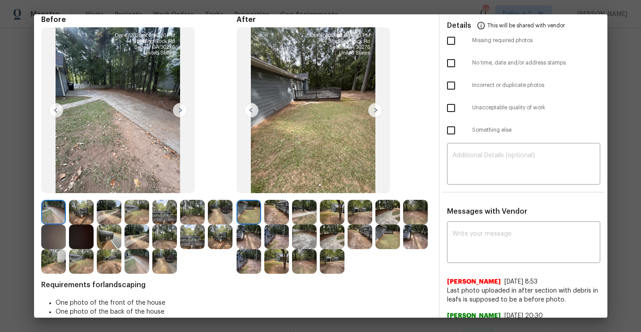
scroll to position [46, 0]
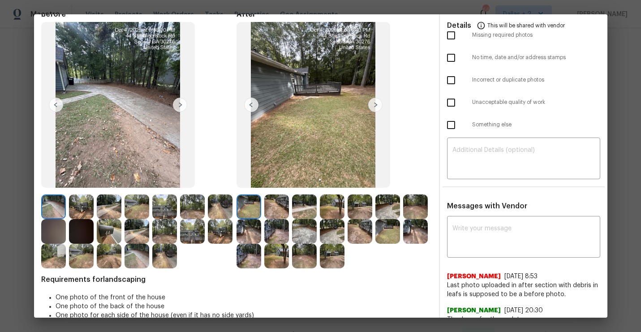
click at [113, 235] on img at bounding box center [109, 231] width 25 height 25
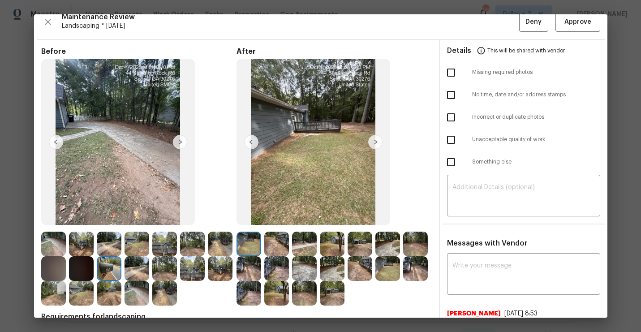
scroll to position [5, 0]
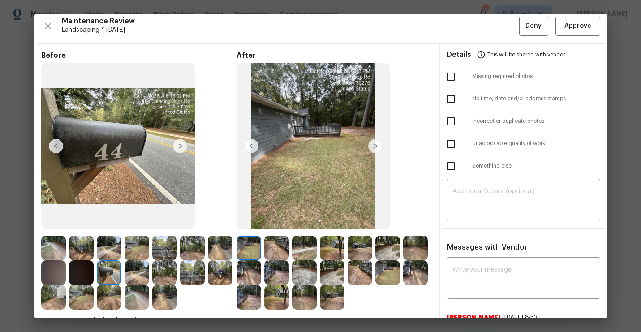
click at [418, 274] on img at bounding box center [415, 272] width 25 height 25
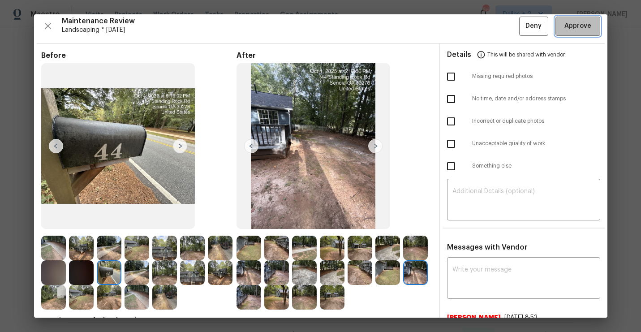
click at [581, 22] on span "Approve" at bounding box center [577, 26] width 27 height 11
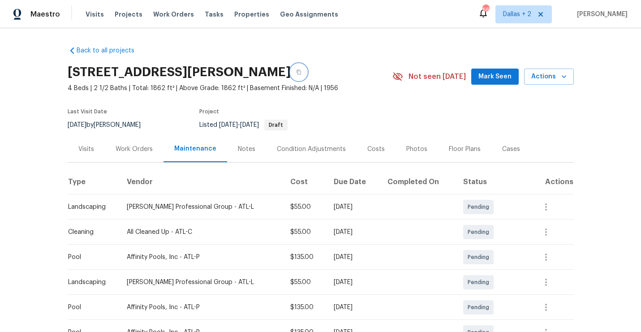
click at [296, 70] on icon "button" at bounding box center [298, 72] width 4 height 5
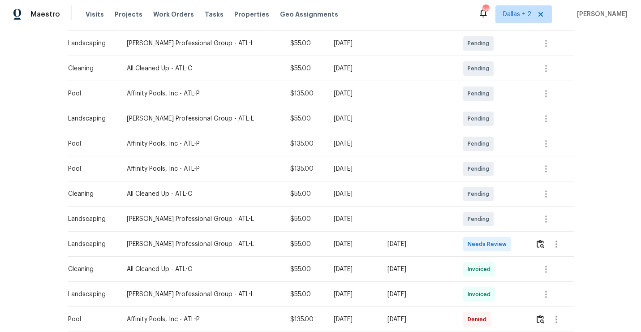
scroll to position [244, 0]
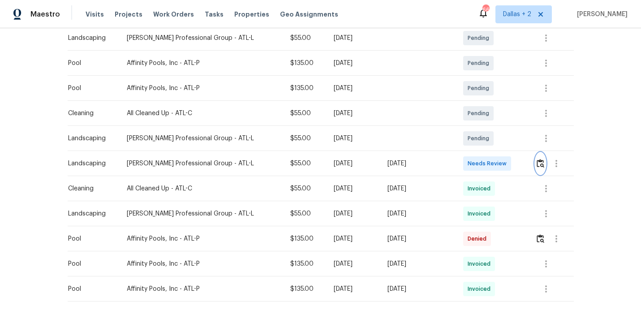
click at [536, 169] on button "button" at bounding box center [540, 163] width 10 height 21
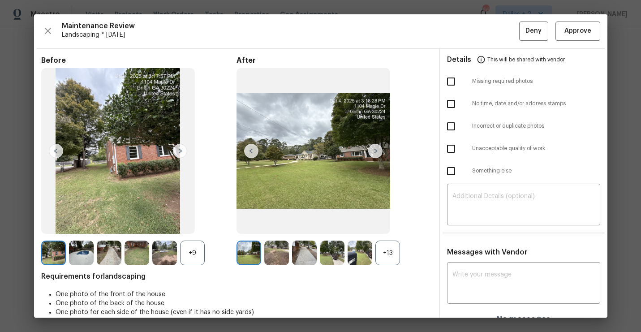
click at [390, 252] on div "+13" at bounding box center [387, 252] width 25 height 25
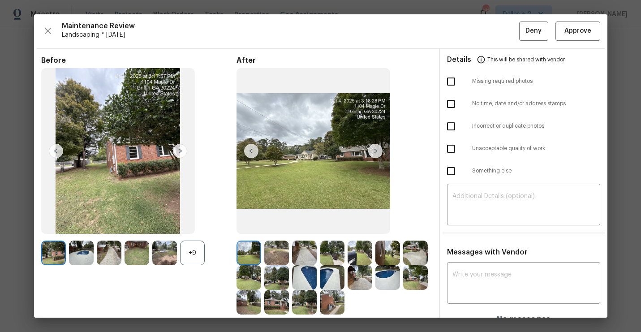
click at [195, 257] on div "+9" at bounding box center [192, 252] width 25 height 25
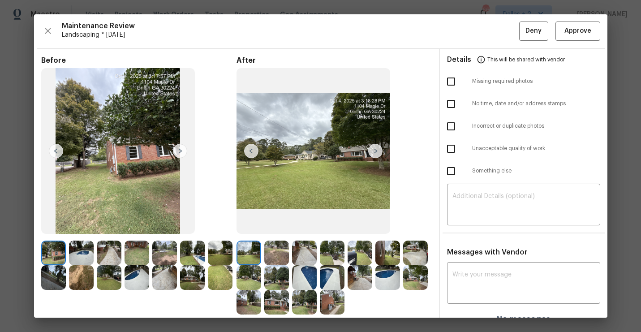
click at [77, 248] on img at bounding box center [81, 252] width 25 height 25
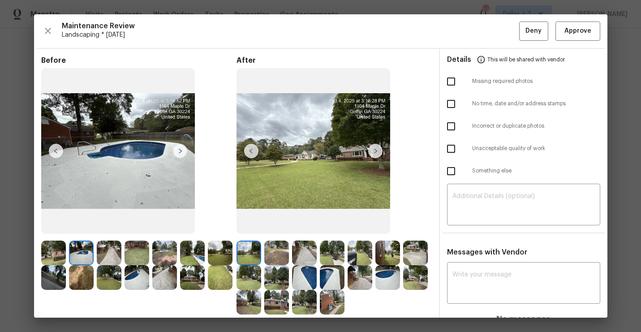
click at [278, 258] on img at bounding box center [276, 252] width 25 height 25
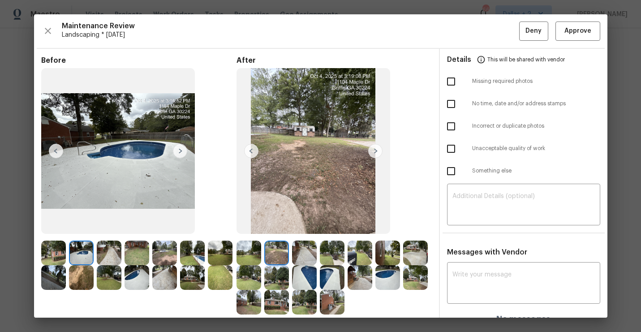
click at [300, 252] on img at bounding box center [304, 252] width 25 height 25
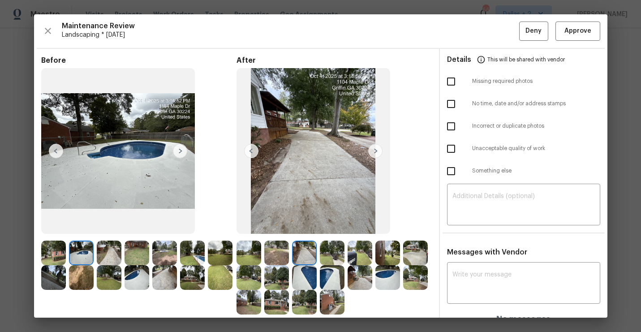
click at [254, 256] on img at bounding box center [248, 252] width 25 height 25
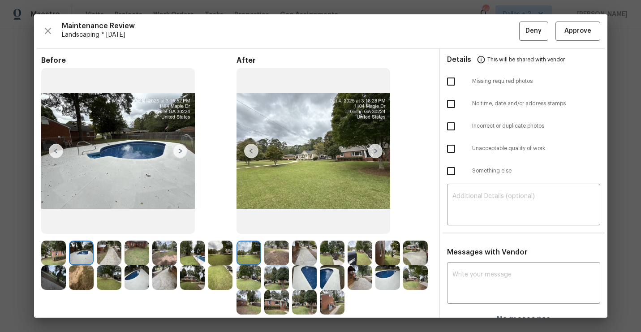
click at [375, 154] on img at bounding box center [375, 151] width 14 height 14
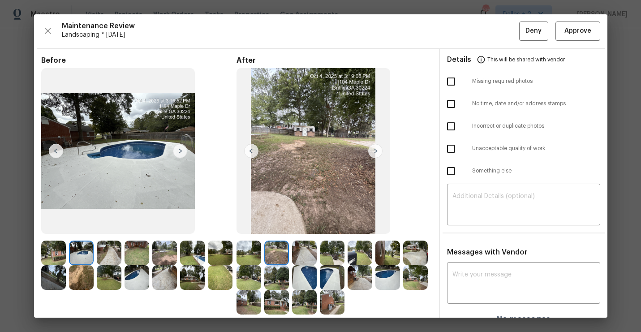
click at [375, 154] on img at bounding box center [375, 151] width 14 height 14
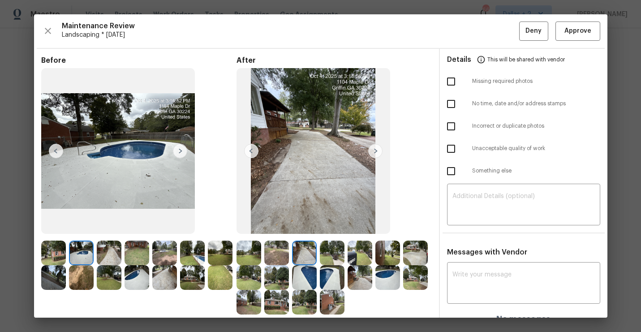
click at [375, 154] on img at bounding box center [375, 151] width 14 height 14
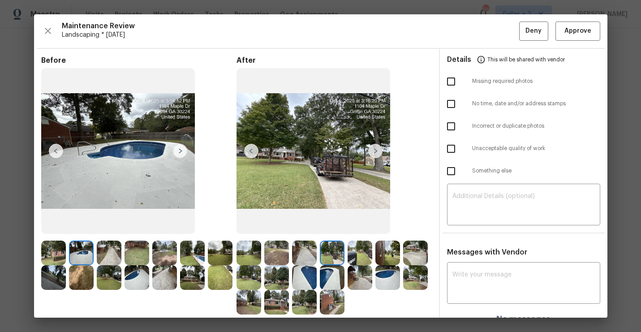
click at [375, 154] on img at bounding box center [375, 151] width 14 height 14
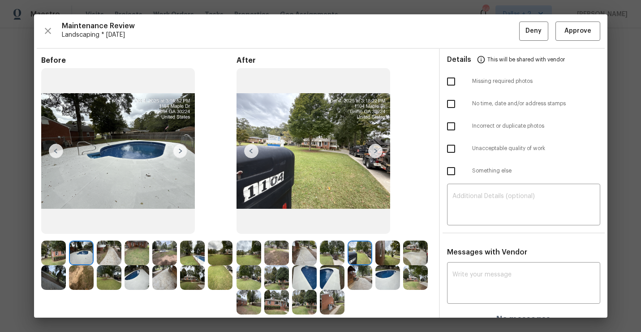
click at [129, 274] on img at bounding box center [136, 277] width 25 height 25
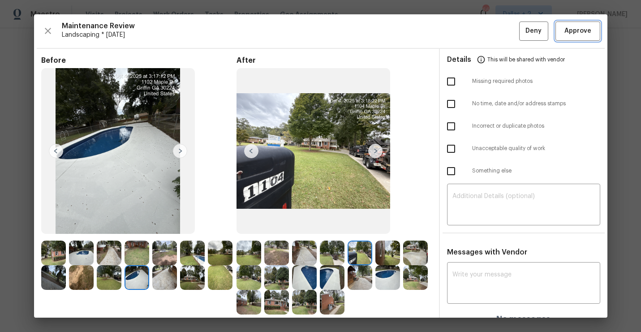
click at [581, 38] on button "Approve" at bounding box center [577, 30] width 45 height 19
